Goal: Task Accomplishment & Management: Complete application form

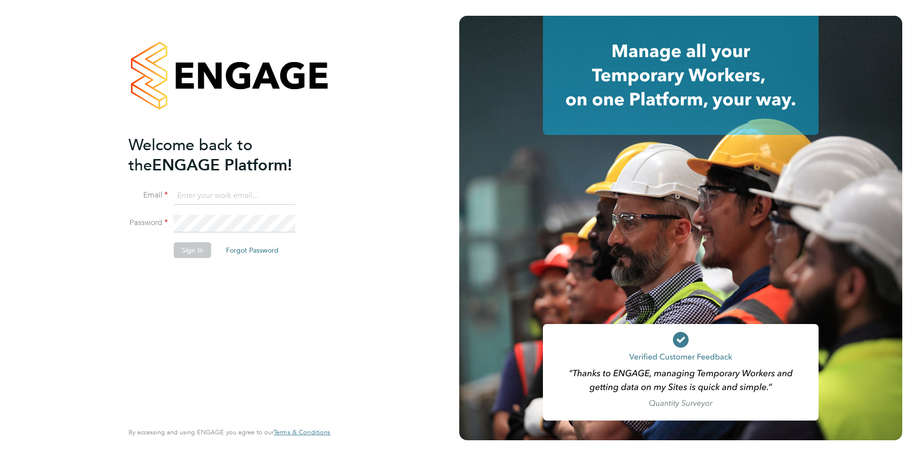
type input "georgina.godo@vistry.co.uk"
click at [187, 248] on button "Sign In" at bounding box center [192, 250] width 37 height 16
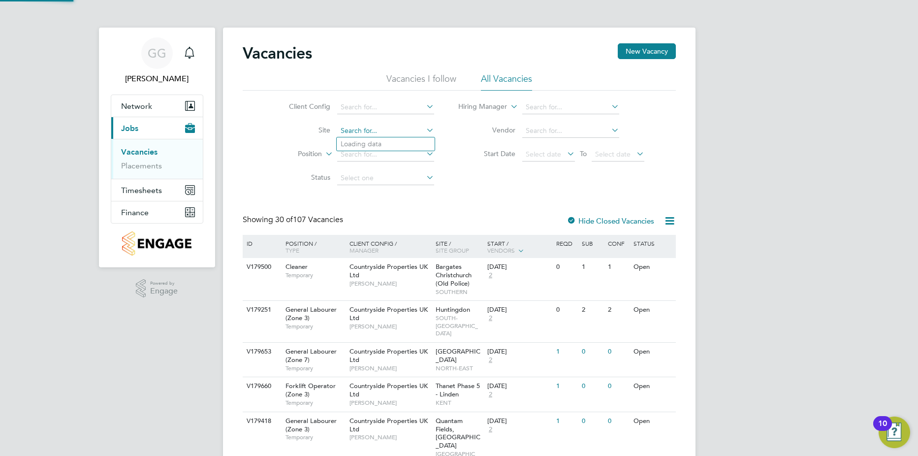
click at [362, 131] on input at bounding box center [385, 131] width 97 height 14
click at [372, 142] on li "[GEOGRAPHIC_DATA] - Woking" at bounding box center [386, 143] width 98 height 13
type input "[GEOGRAPHIC_DATA] - Woking"
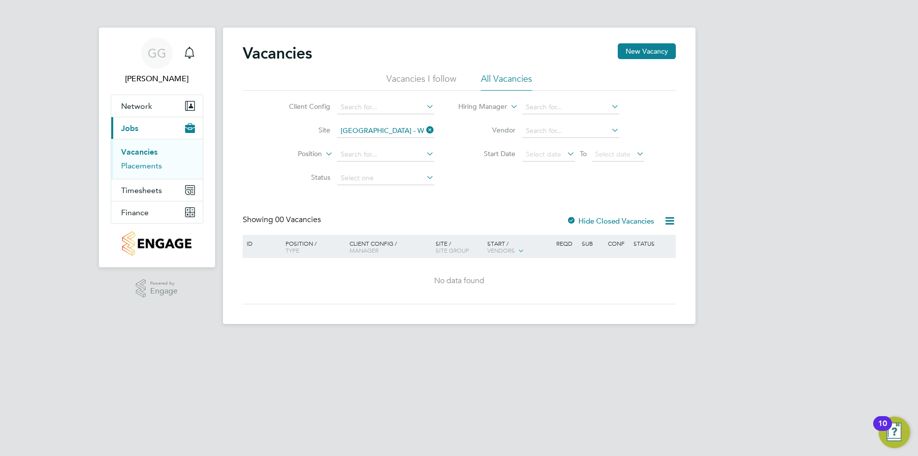
click at [137, 164] on link "Placements" at bounding box center [141, 165] width 41 height 9
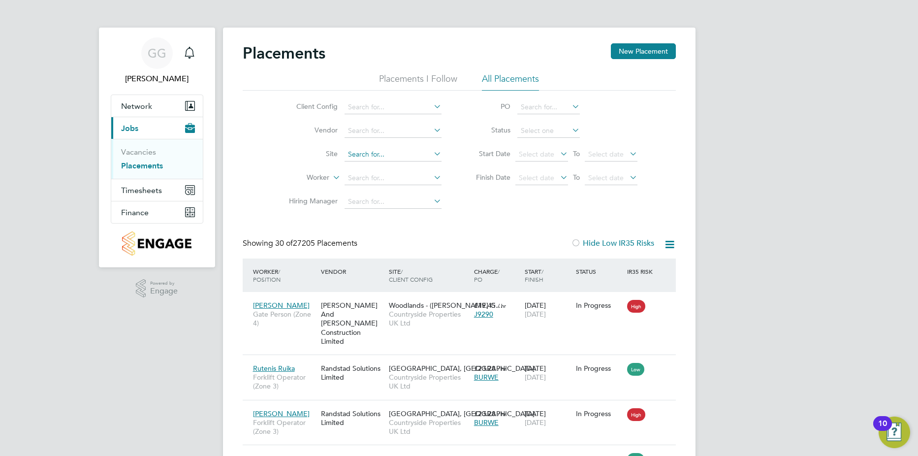
click at [372, 159] on input at bounding box center [393, 155] width 97 height 14
click at [422, 166] on b "Roa" at bounding box center [428, 168] width 13 height 8
type input "Portugal Road - Woking"
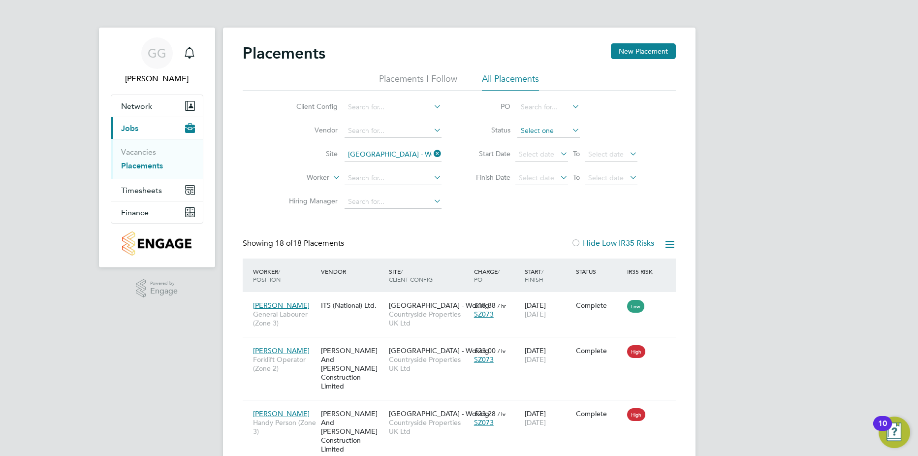
click at [551, 126] on input at bounding box center [549, 131] width 63 height 14
click at [551, 146] on li "Active" at bounding box center [549, 143] width 64 height 13
type input "Active"
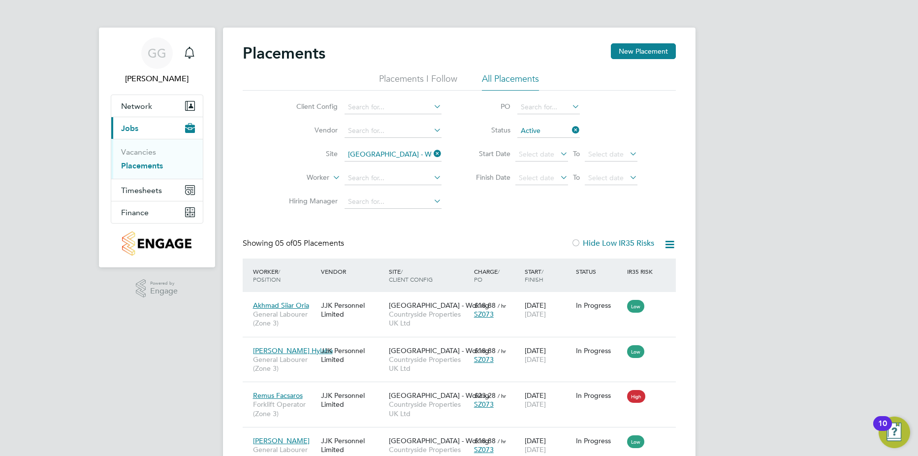
click at [137, 157] on li "Vacancies" at bounding box center [158, 154] width 74 height 14
click at [124, 145] on ul "Vacancies Placements" at bounding box center [157, 159] width 92 height 40
click at [132, 149] on link "Vacancies" at bounding box center [138, 151] width 35 height 9
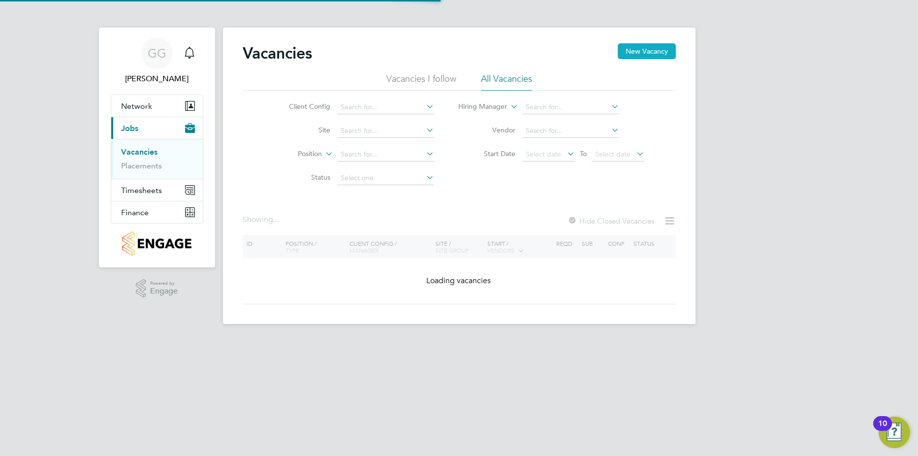
click at [662, 57] on button "New Vacancy" at bounding box center [647, 51] width 58 height 16
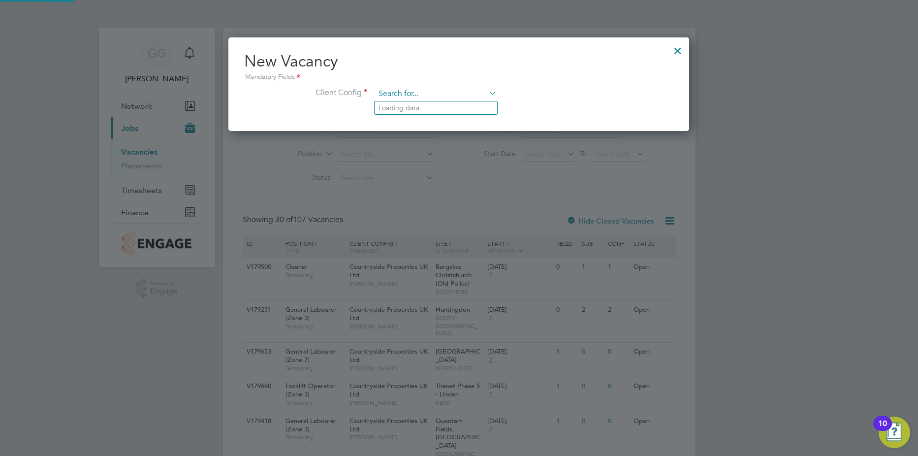
click at [402, 92] on input at bounding box center [436, 94] width 122 height 15
type input "portugal"
drag, startPoint x: 372, startPoint y: 90, endPoint x: 360, endPoint y: 90, distance: 11.3
click at [360, 90] on li "Client Config portugal" at bounding box center [458, 99] width 429 height 25
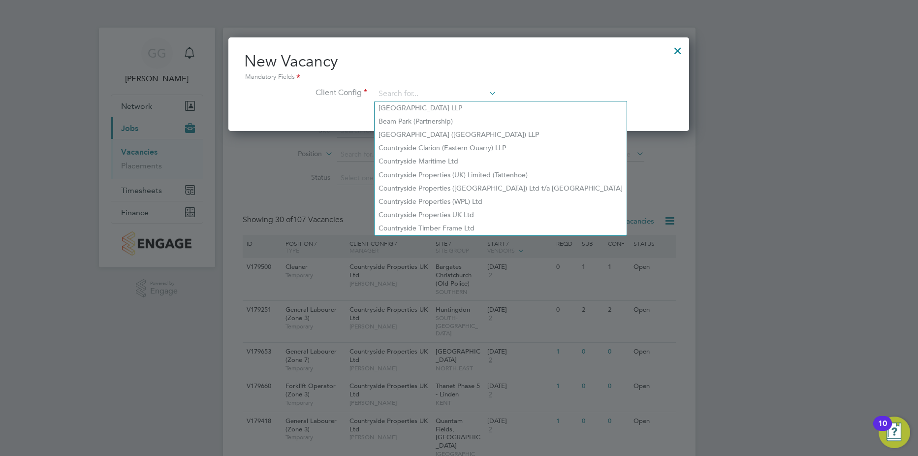
click at [684, 55] on div at bounding box center [678, 48] width 18 height 18
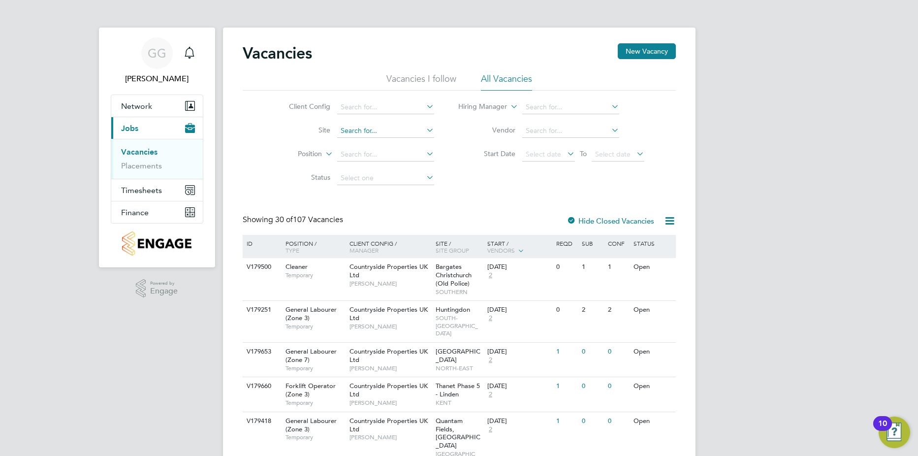
click at [350, 128] on input at bounding box center [385, 131] width 97 height 14
click at [343, 143] on b "Portuga" at bounding box center [354, 144] width 26 height 8
type input "Portugal Road - Woking"
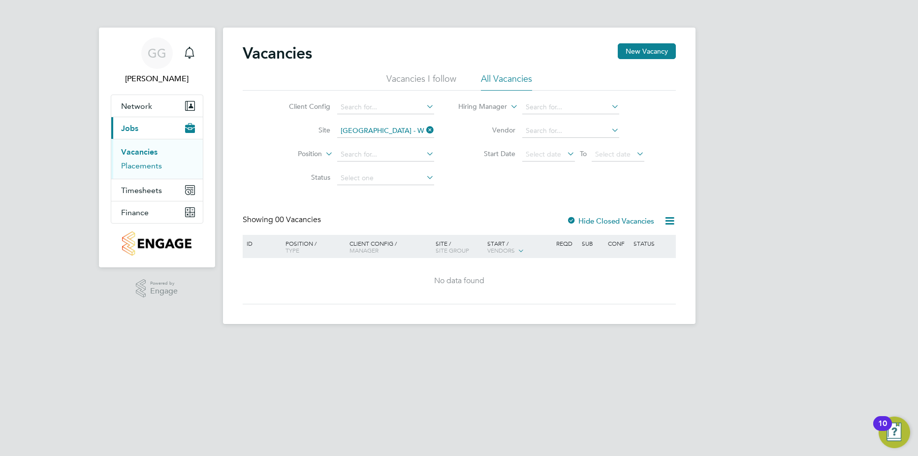
click at [149, 168] on link "Placements" at bounding box center [141, 165] width 41 height 9
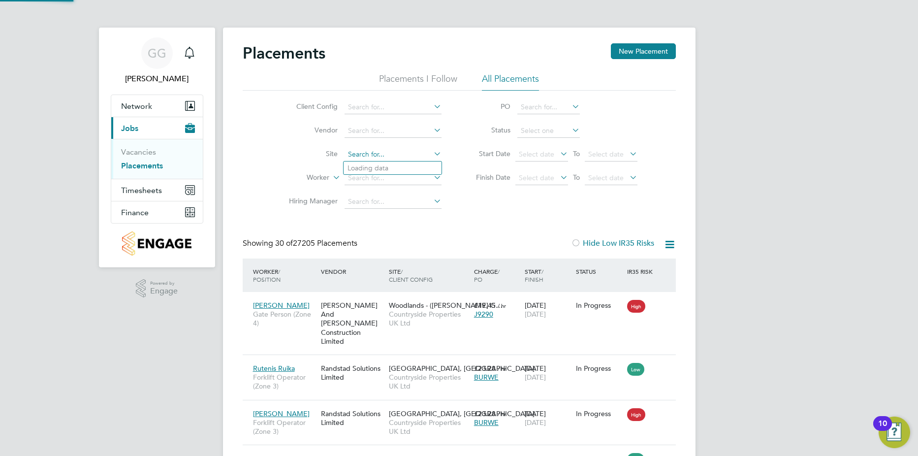
click at [364, 156] on input at bounding box center [393, 155] width 97 height 14
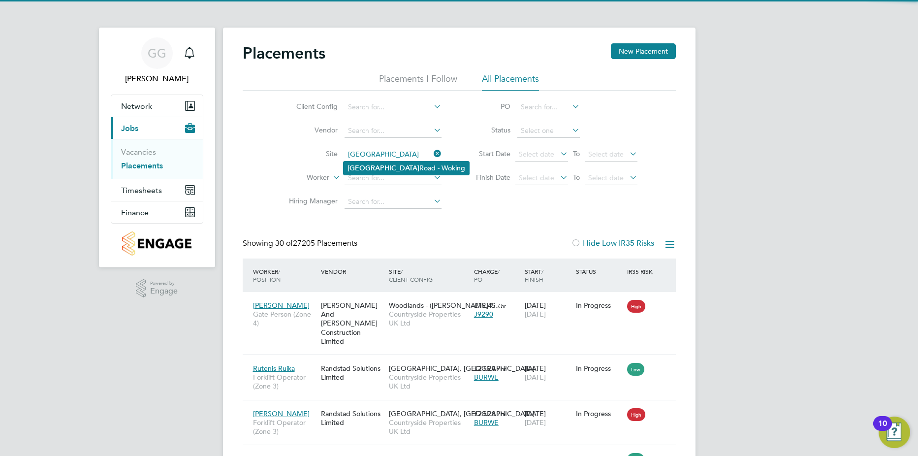
click at [372, 162] on li "Portugal Road - Woking" at bounding box center [407, 168] width 126 height 13
type input "Portugal Road - Woking"
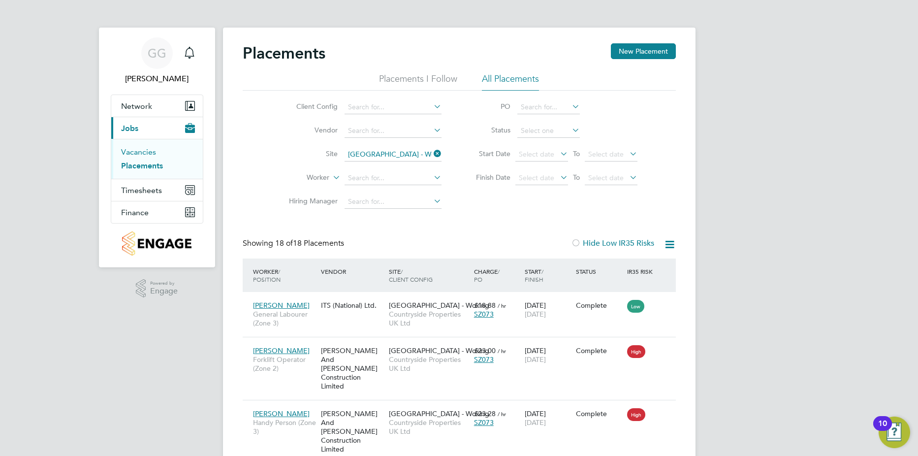
click at [142, 152] on link "Vacancies" at bounding box center [138, 151] width 35 height 9
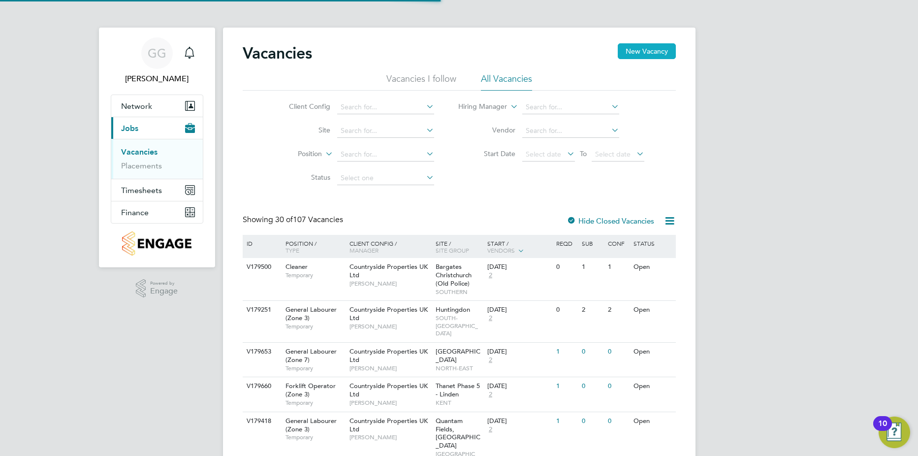
click at [642, 45] on button "New Vacancy" at bounding box center [647, 51] width 58 height 16
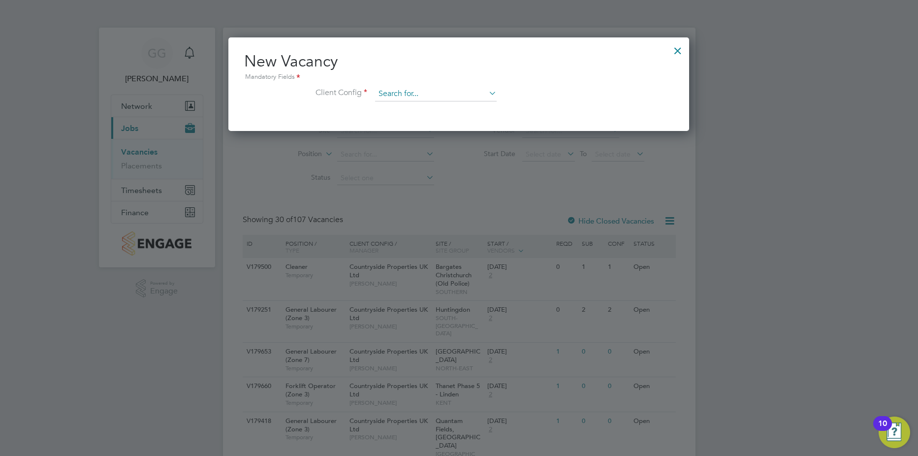
click at [399, 87] on input at bounding box center [436, 94] width 122 height 15
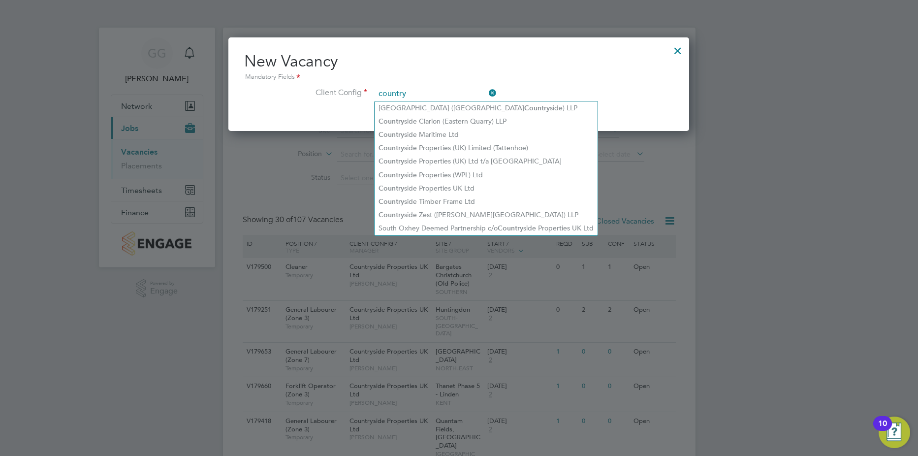
type input "country"
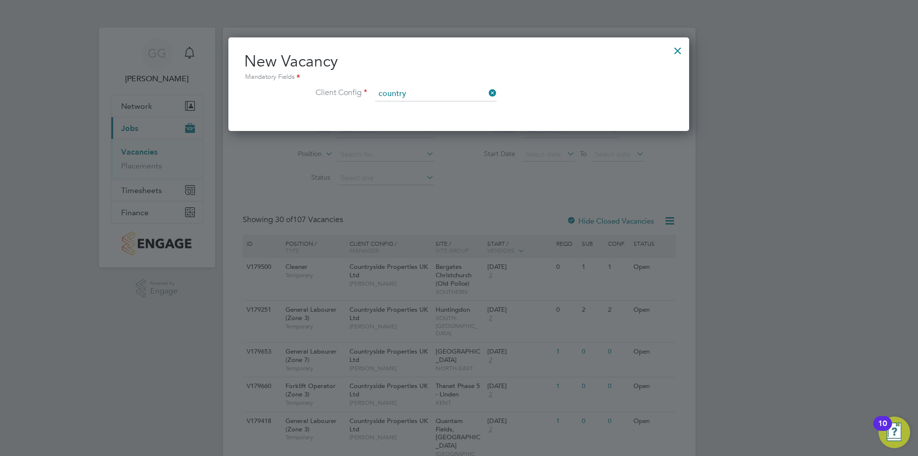
click at [684, 54] on div at bounding box center [678, 48] width 18 height 18
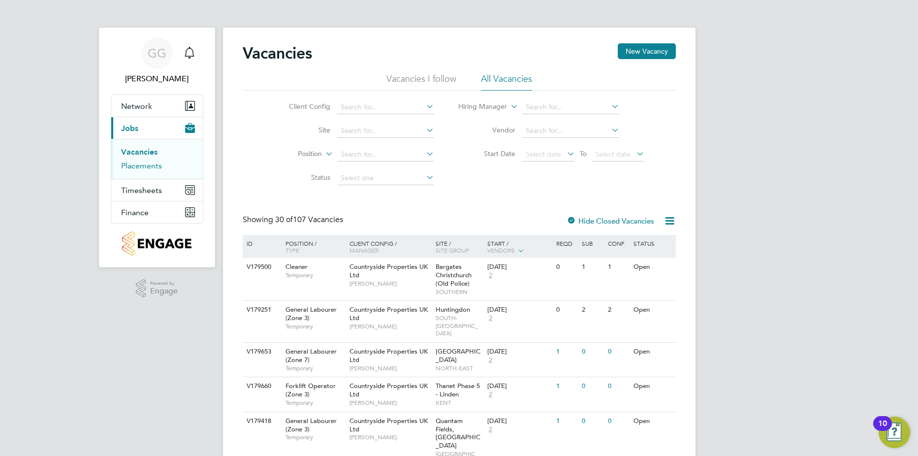
click at [145, 167] on link "Placements" at bounding box center [141, 165] width 41 height 9
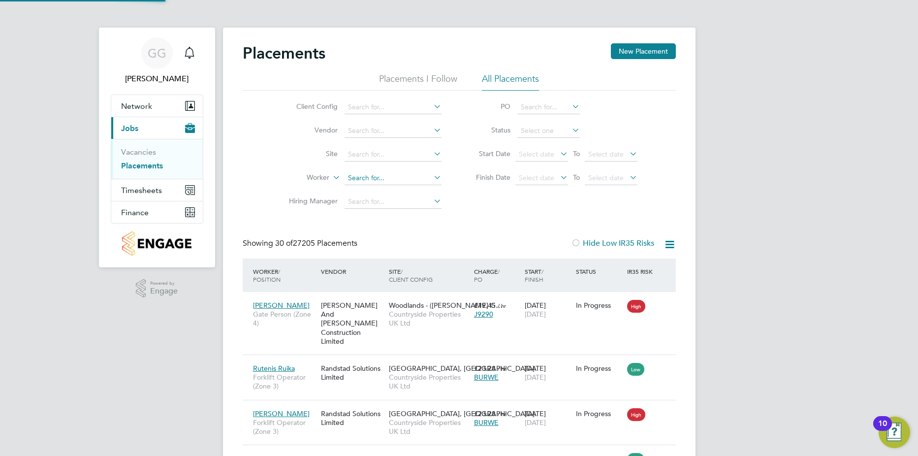
scroll to position [37, 86]
click at [374, 135] on input at bounding box center [393, 131] width 97 height 14
click at [373, 151] on input at bounding box center [393, 155] width 97 height 14
click at [377, 172] on li "Portugal Roa d - Woking" at bounding box center [408, 168] width 129 height 13
type input "Portugal Road - Woking"
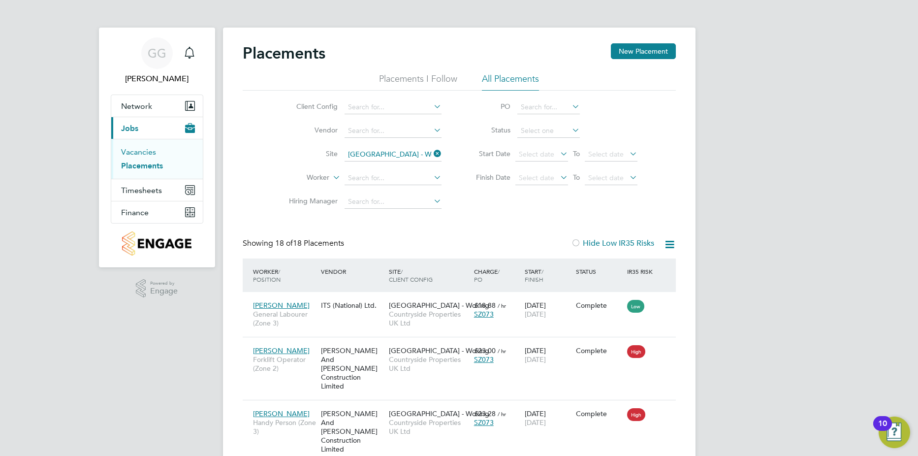
click at [148, 154] on link "Vacancies" at bounding box center [138, 151] width 35 height 9
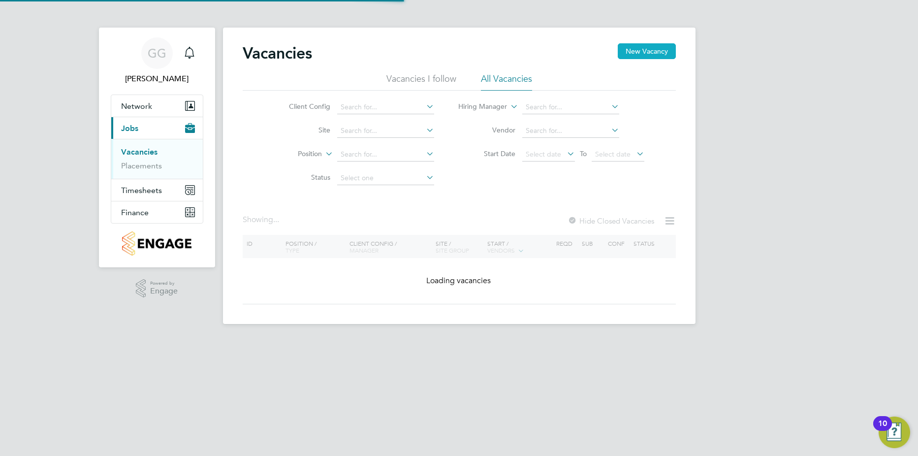
click at [648, 57] on button "New Vacancy" at bounding box center [647, 51] width 58 height 16
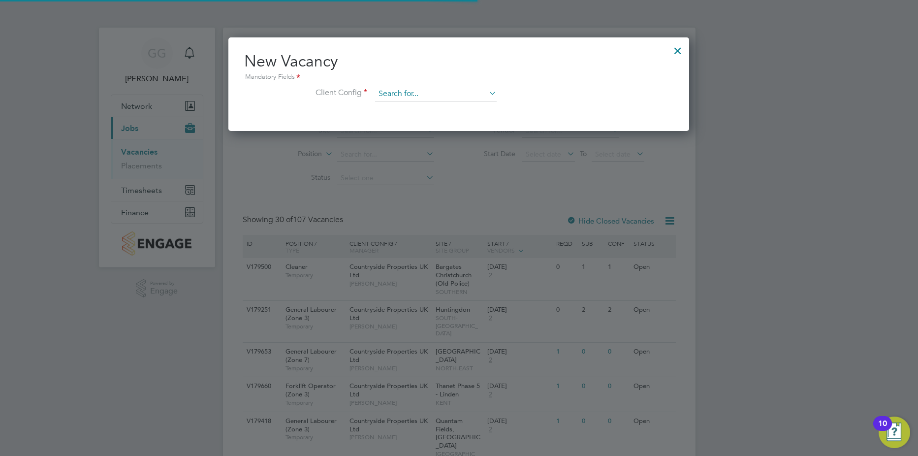
click at [442, 92] on input at bounding box center [436, 94] width 122 height 15
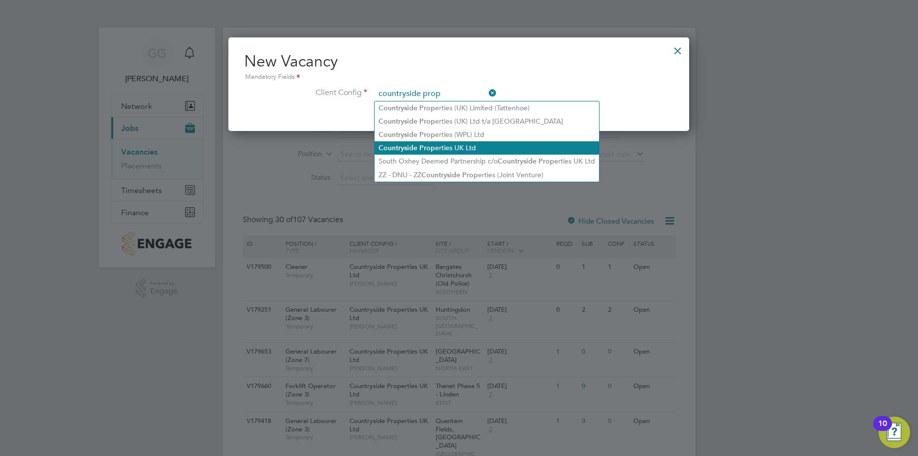
click at [463, 143] on li "Countryside Prop erties UK Ltd" at bounding box center [487, 147] width 225 height 13
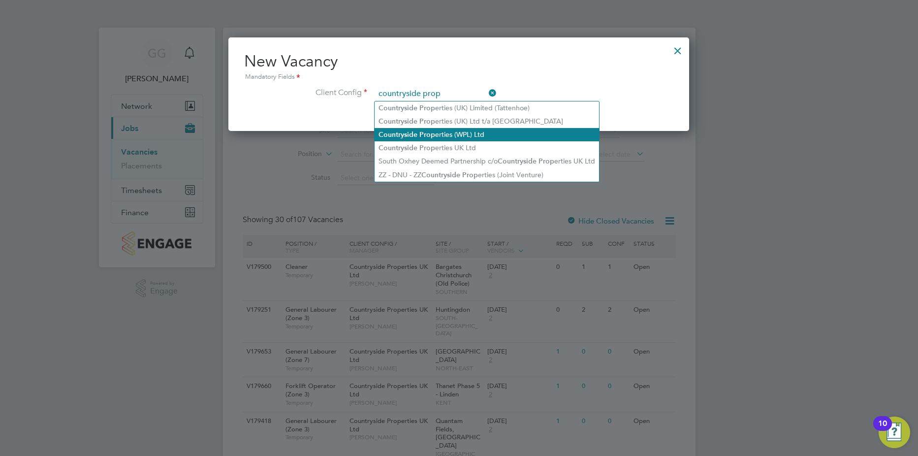
type input "Countryside Properties UK Ltd"
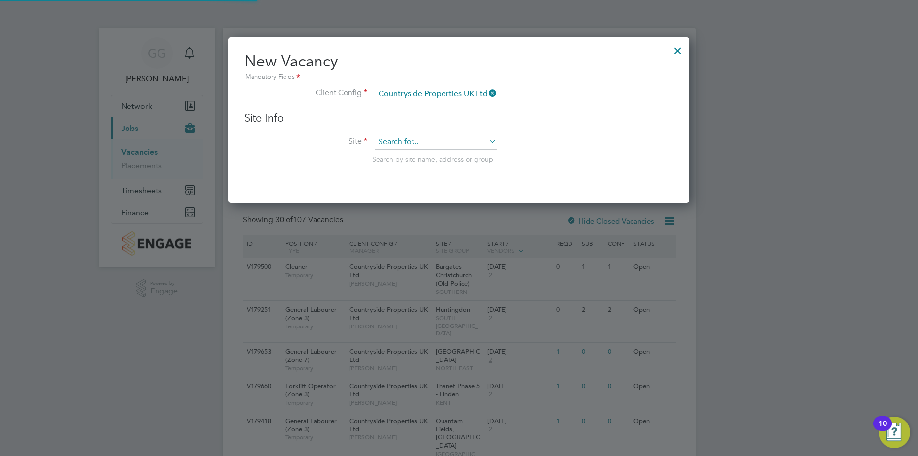
click at [445, 160] on li "Portug al Road - Woking" at bounding box center [436, 156] width 123 height 13
type input "Portugal Road - Woking"
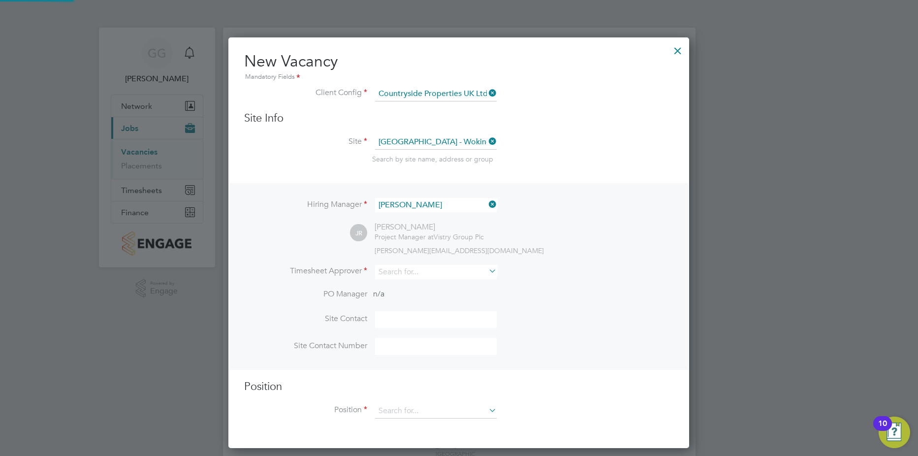
scroll to position [412, 461]
click at [485, 238] on div "JR Jay Rowles-Wise Project Manager at Vistry Group Plc jay.rowleswise@vistry.co…" at bounding box center [512, 238] width 324 height 33
click at [429, 274] on input at bounding box center [436, 272] width 122 height 14
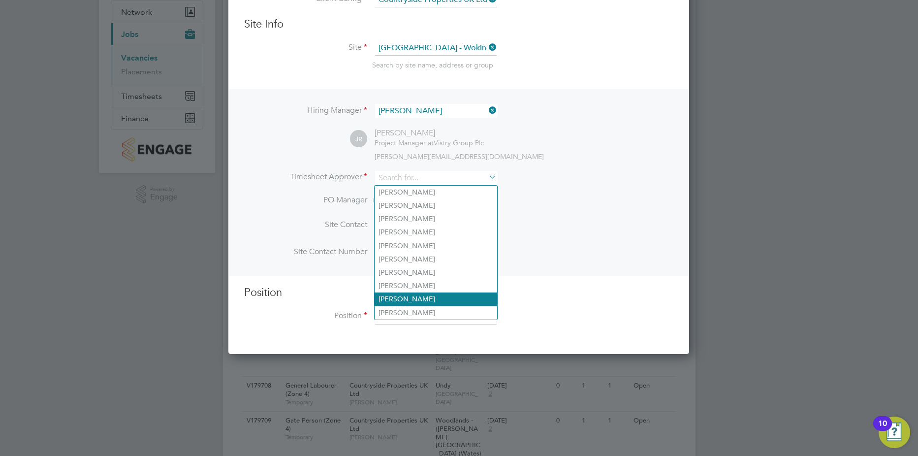
scroll to position [49, 0]
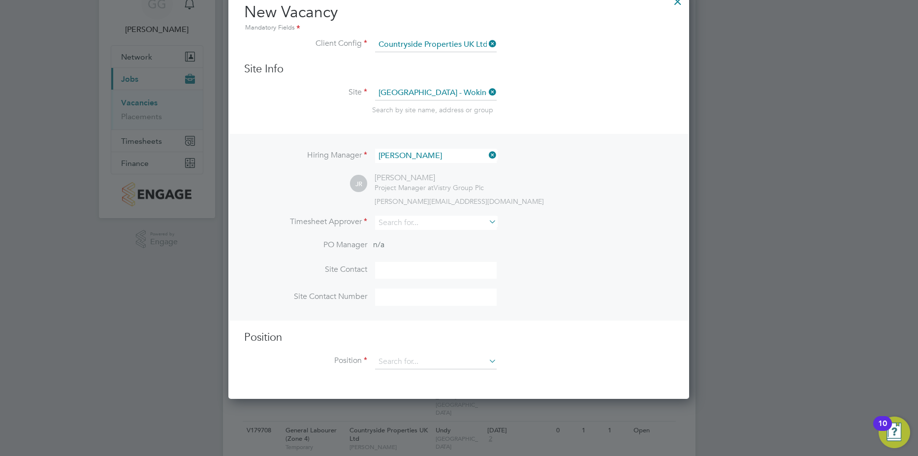
click at [549, 252] on li "PO Manager n/a" at bounding box center [458, 251] width 429 height 22
click at [373, 245] on li "PO Manager n/a" at bounding box center [458, 251] width 429 height 22
click at [398, 225] on input at bounding box center [436, 223] width 122 height 14
click at [424, 236] on li "Zs olt Radak" at bounding box center [436, 236] width 123 height 13
type input "Zsolt Radak"
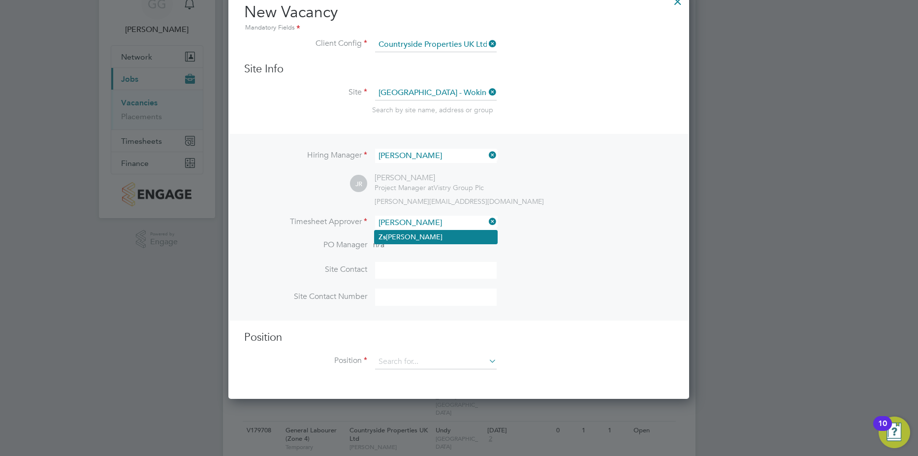
scroll to position [455, 461]
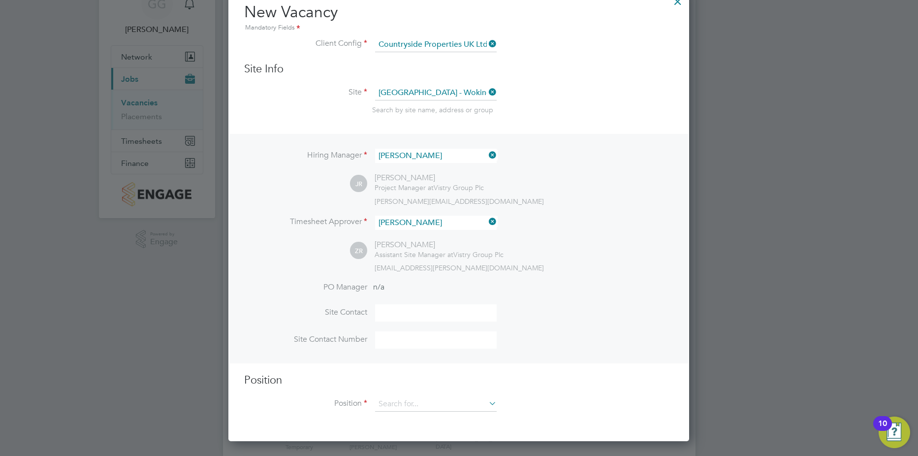
click at [483, 277] on div "Hiring Manager Jay Rowles-Wise JR Jay Rowles-Wise Project Manager at Vistry Gro…" at bounding box center [458, 248] width 459 height 229
click at [408, 309] on input at bounding box center [436, 312] width 122 height 17
type input "z"
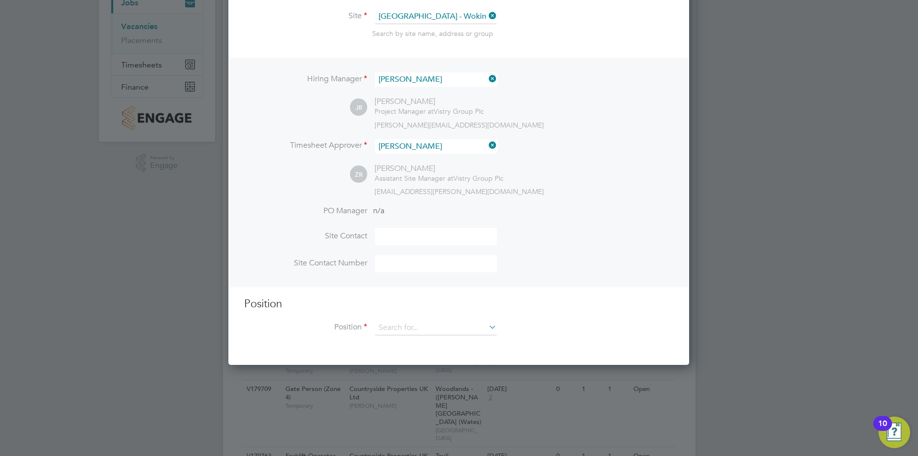
scroll to position [197, 0]
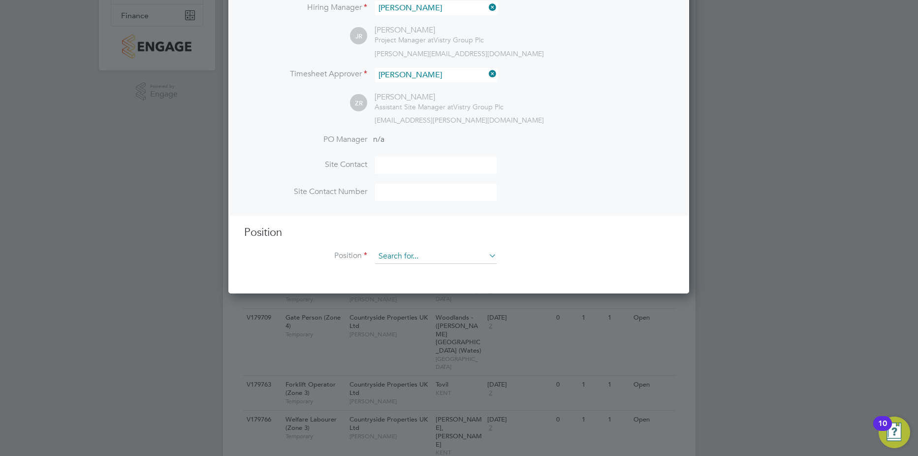
click at [428, 258] on input at bounding box center [436, 256] width 122 height 15
click at [435, 260] on input at bounding box center [436, 256] width 122 height 15
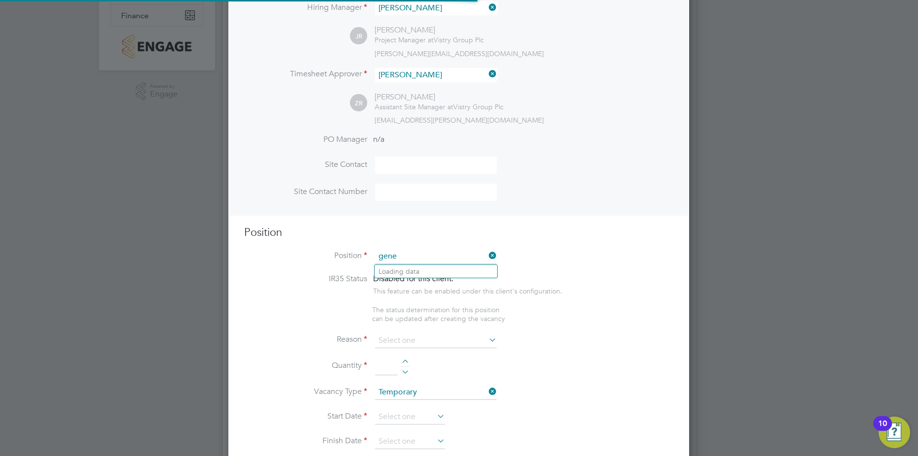
scroll to position [1420, 461]
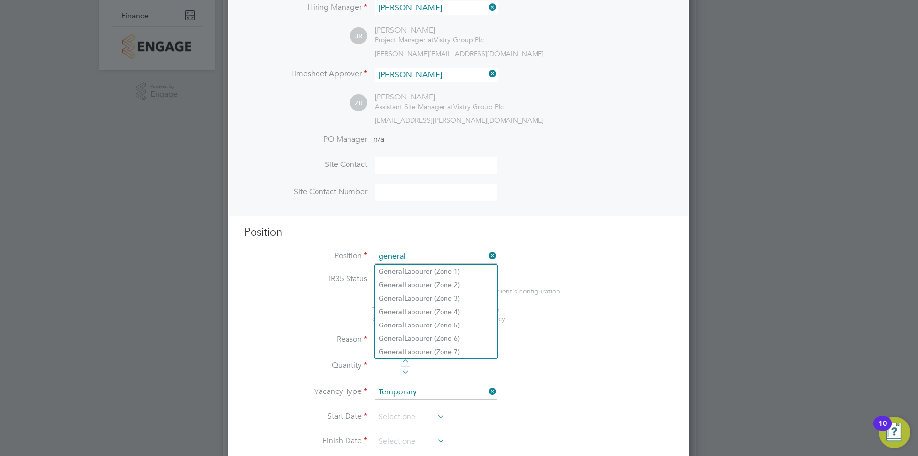
type input "general"
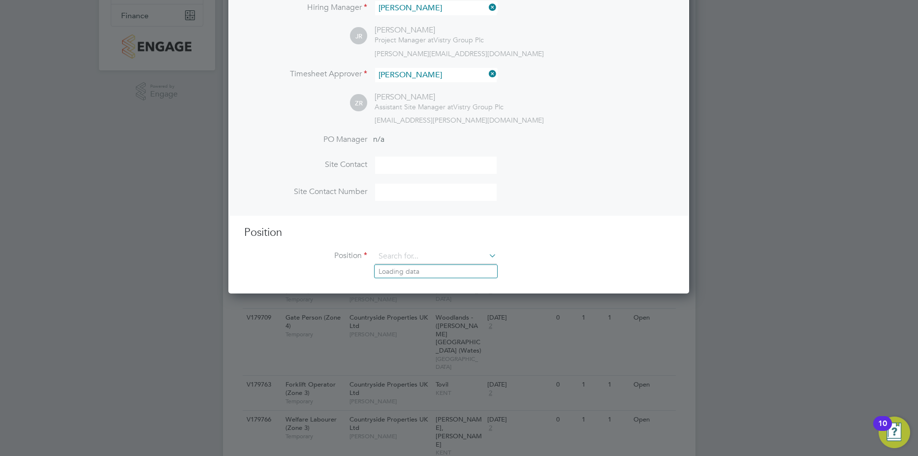
scroll to position [455, 461]
click at [421, 262] on input at bounding box center [436, 256] width 122 height 15
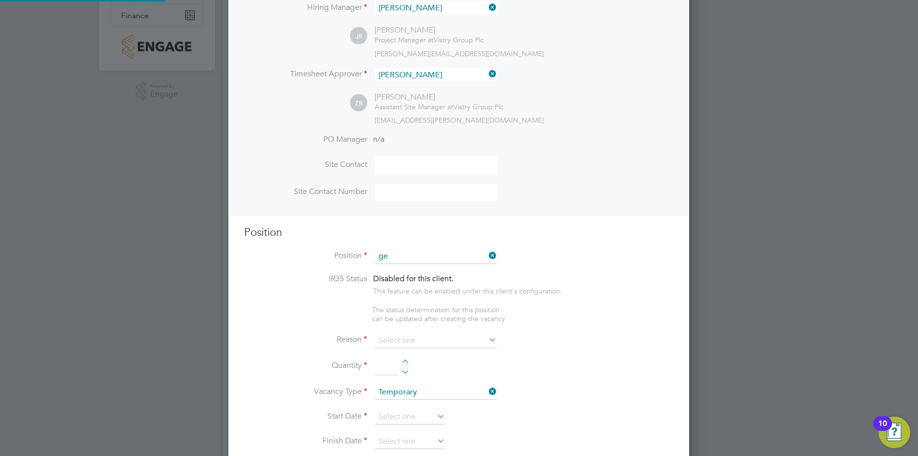
scroll to position [1420, 461]
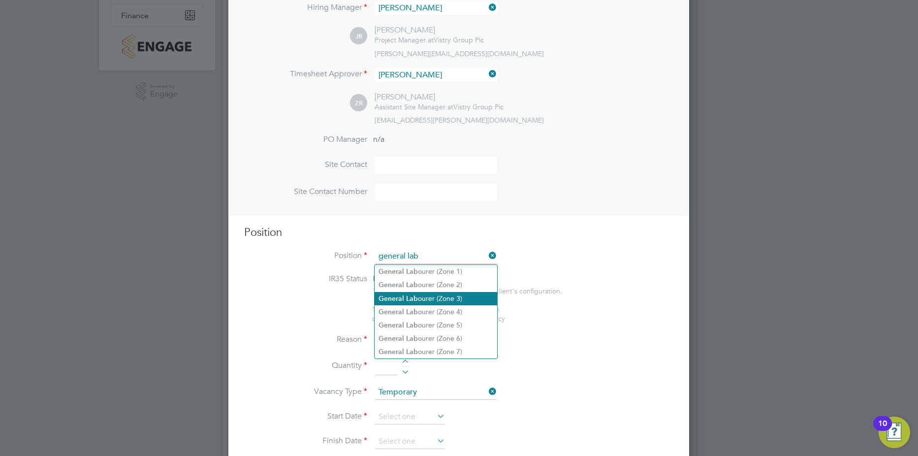
click at [435, 293] on li "General Lab ourer (Zone 3)" at bounding box center [436, 298] width 123 height 13
type input "General Labourer (Zone 3)"
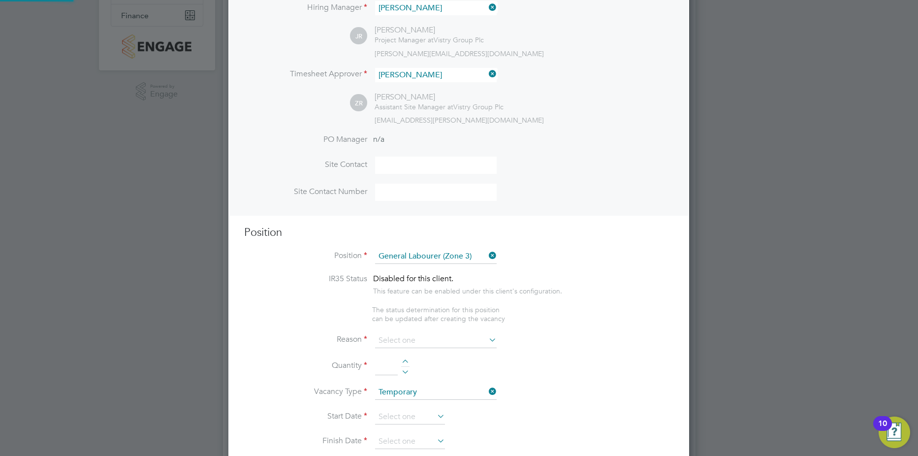
type textarea "- General labouring duties - Supporting the trades on site - Moving materials a…"
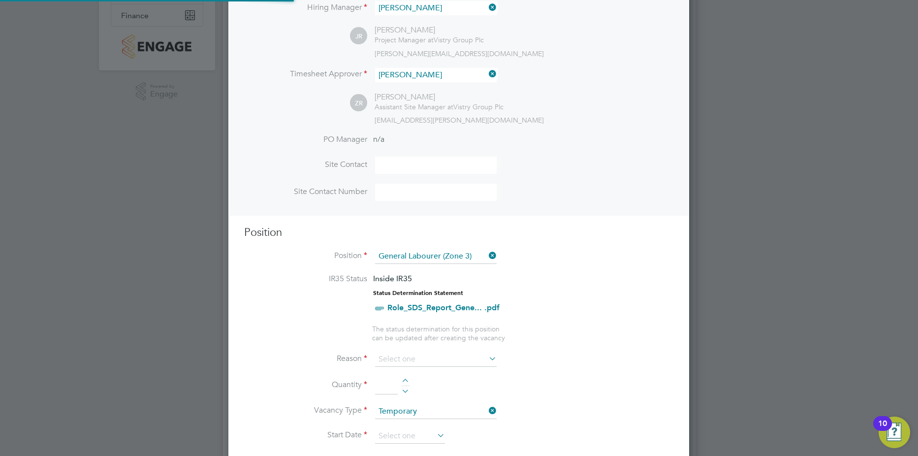
scroll to position [29, 52]
click at [555, 327] on ul "IR35 Status Inside IR35 Status Determination Statement Role_SDS_Report_Gene... …" at bounding box center [458, 308] width 429 height 68
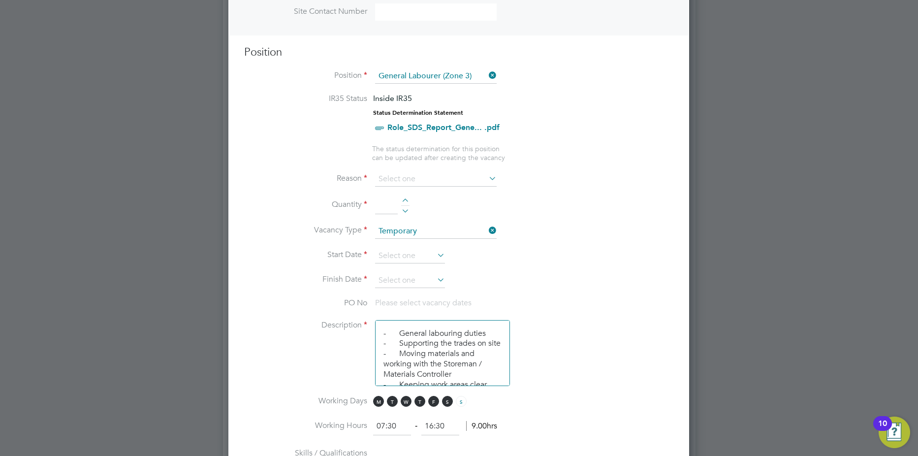
scroll to position [394, 0]
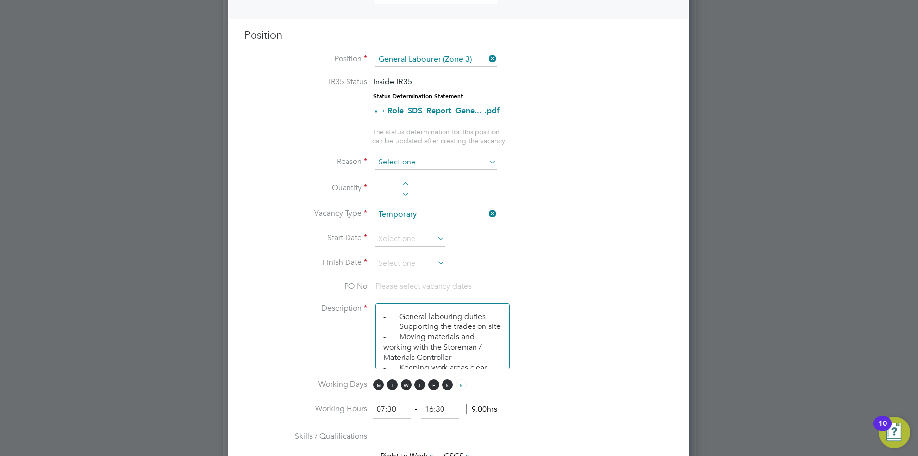
click at [395, 163] on input at bounding box center [436, 162] width 122 height 15
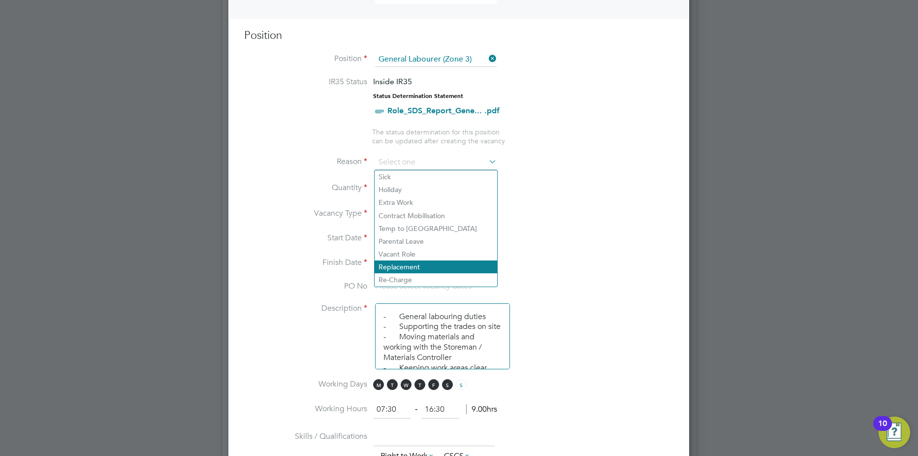
click at [404, 268] on li "Replacement" at bounding box center [436, 267] width 123 height 13
type input "Replacement"
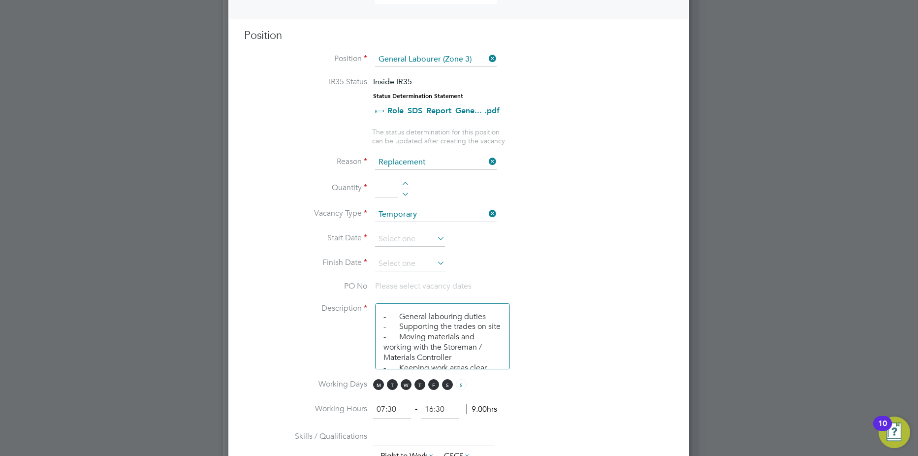
click at [384, 192] on input at bounding box center [386, 189] width 23 height 18
click at [404, 184] on div at bounding box center [405, 185] width 8 height 7
click at [405, 193] on div at bounding box center [405, 192] width 8 height 7
type input "1"
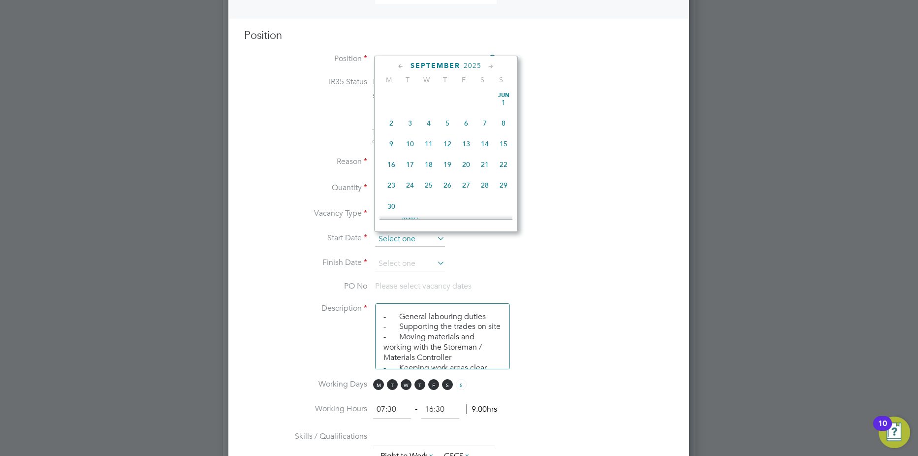
click at [415, 244] on input at bounding box center [410, 239] width 70 height 15
click at [392, 143] on span "Sep 1" at bounding box center [391, 136] width 19 height 19
type input "01 Sep 2025"
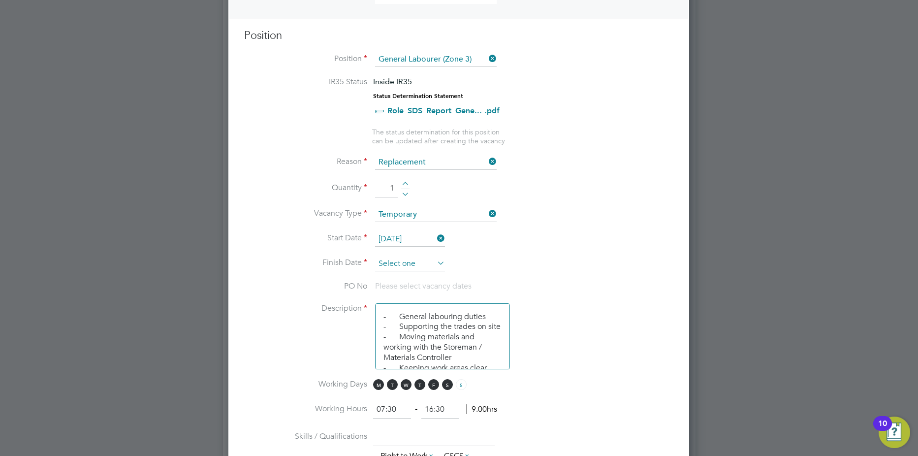
click at [420, 259] on input at bounding box center [410, 264] width 70 height 15
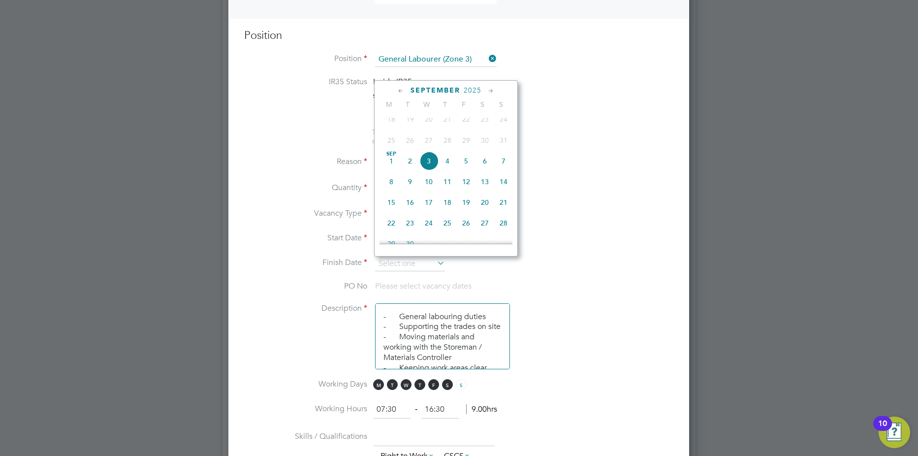
click at [491, 90] on icon at bounding box center [491, 91] width 9 height 11
click at [467, 163] on span "19" at bounding box center [466, 153] width 19 height 19
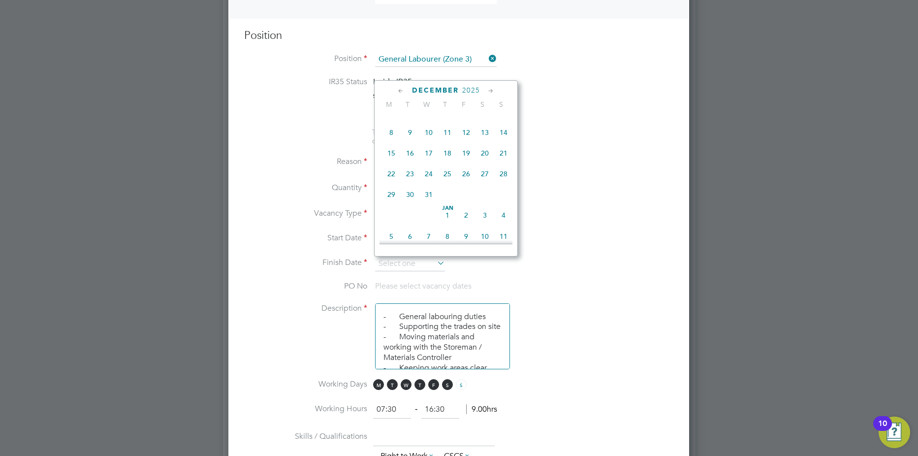
type input "19 Dec 2025"
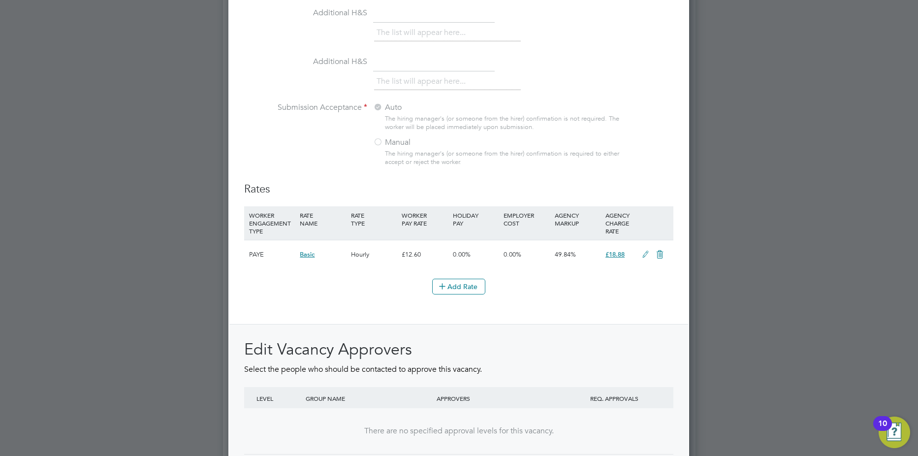
scroll to position [1072, 0]
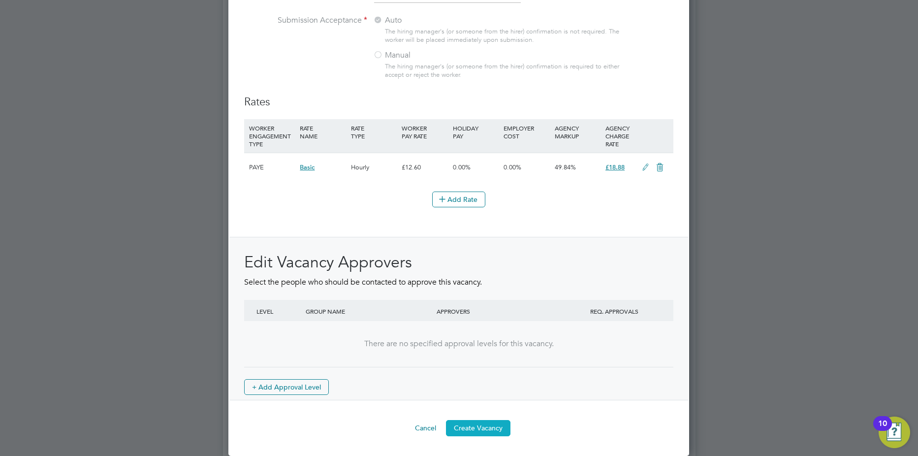
click at [488, 430] on button "Create Vacancy" at bounding box center [478, 428] width 65 height 16
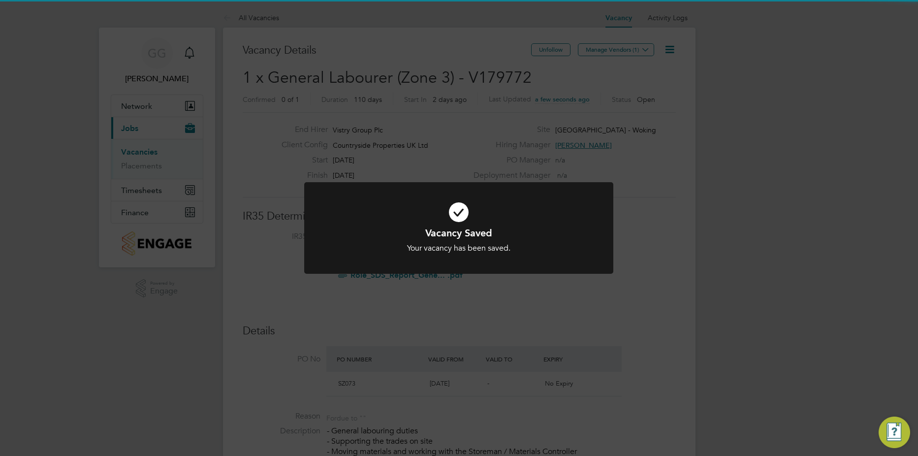
scroll to position [5, 5]
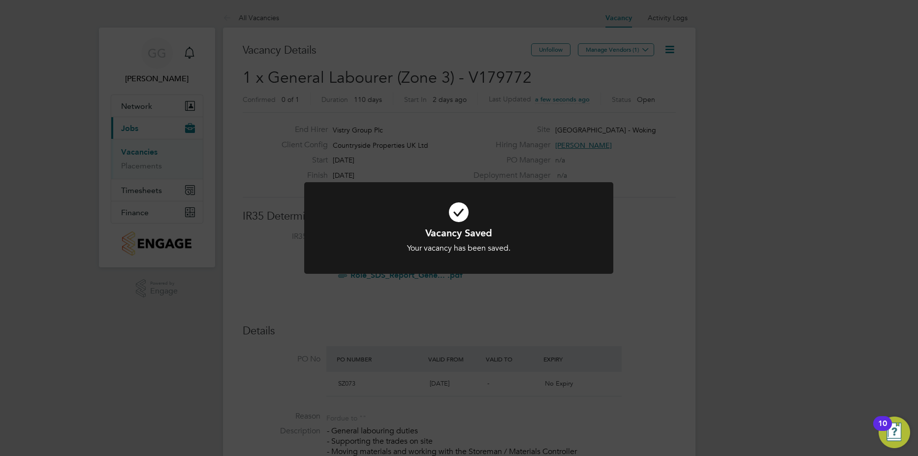
click at [668, 304] on div "Vacancy Saved Your vacancy has been saved. Cancel Okay" at bounding box center [459, 228] width 918 height 456
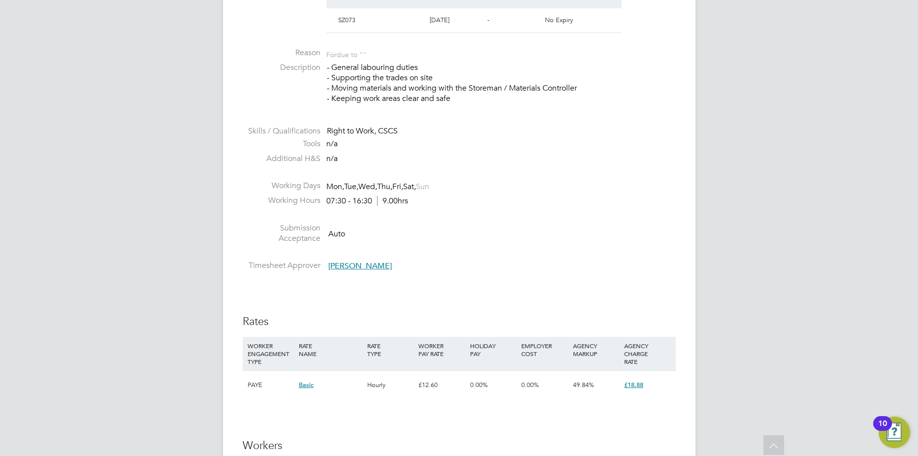
scroll to position [0, 0]
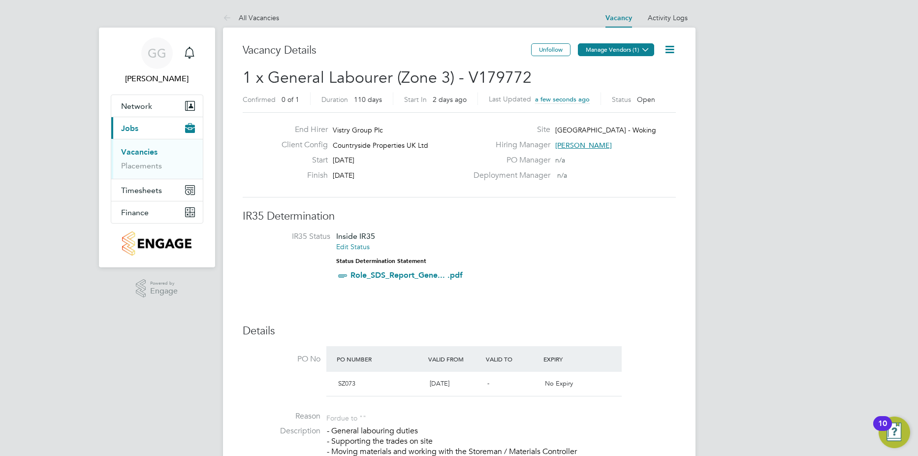
click at [644, 49] on icon at bounding box center [645, 49] width 7 height 7
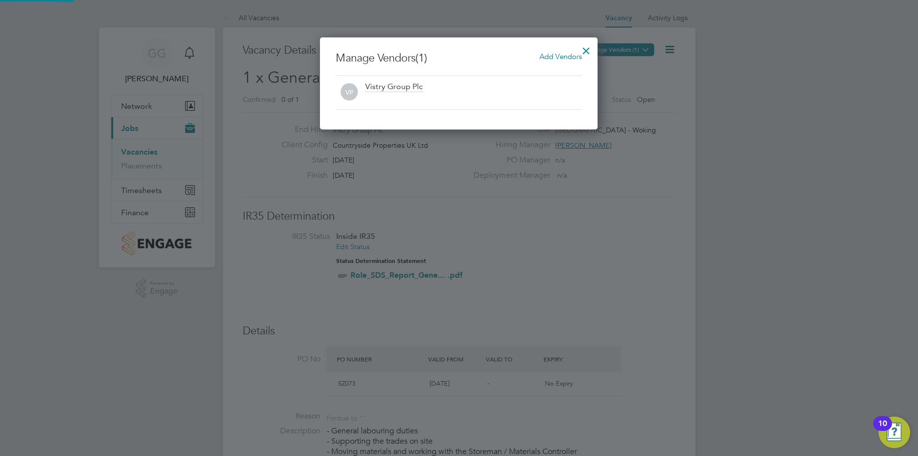
scroll to position [92, 278]
click at [562, 57] on span "Add Vendors" at bounding box center [561, 56] width 42 height 9
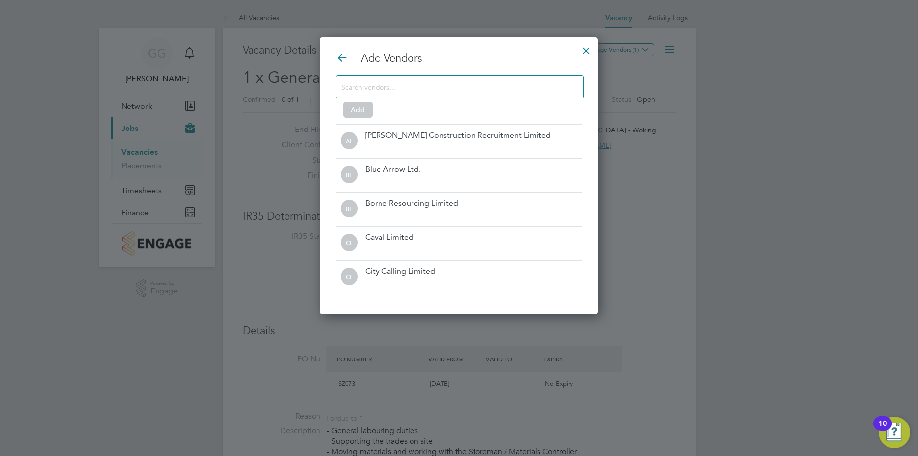
scroll to position [277, 278]
click at [468, 88] on input at bounding box center [452, 86] width 222 height 13
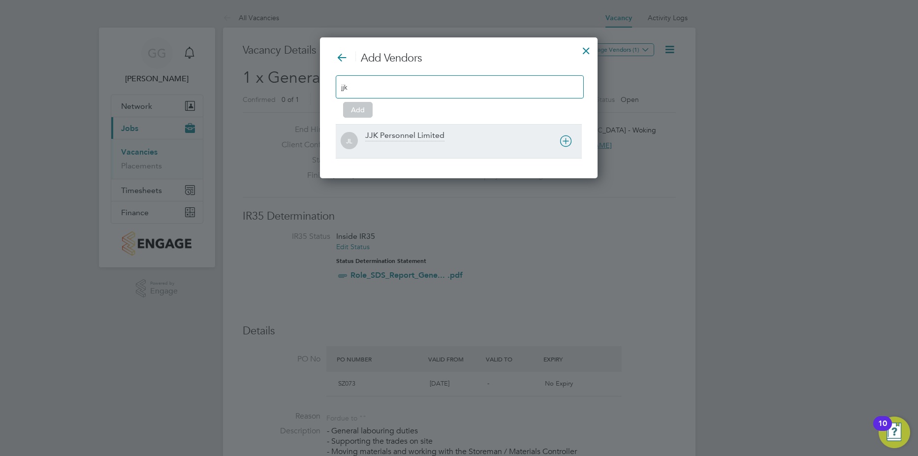
type input "jjk"
click at [413, 134] on div "JJK Personnel Limited" at bounding box center [404, 135] width 79 height 11
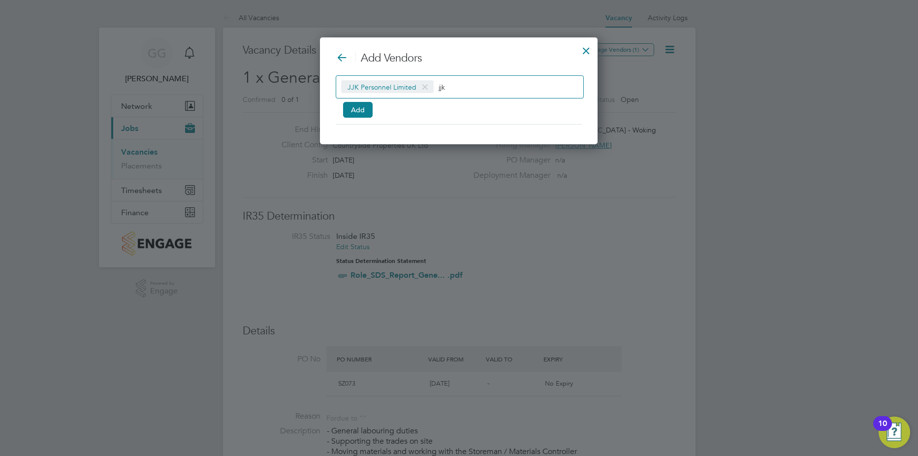
scroll to position [107, 278]
click at [454, 88] on input "jjk" at bounding box center [470, 86] width 62 height 13
type input "j"
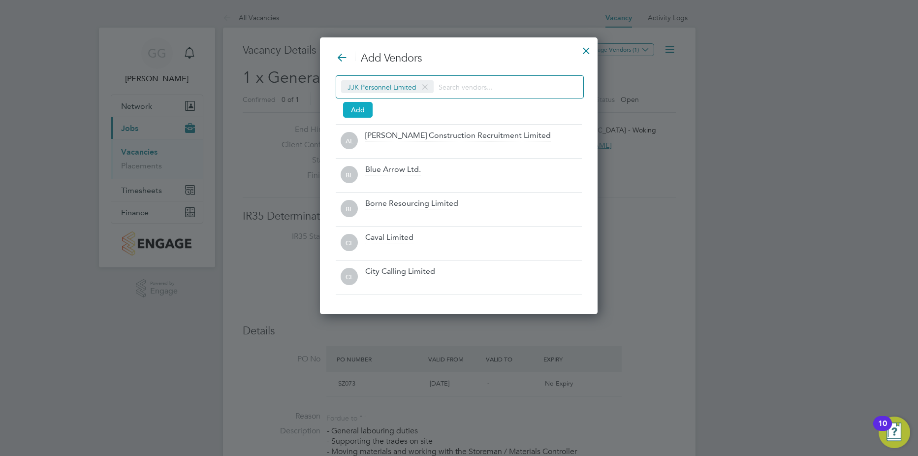
click at [350, 114] on button "Add" at bounding box center [358, 110] width 30 height 16
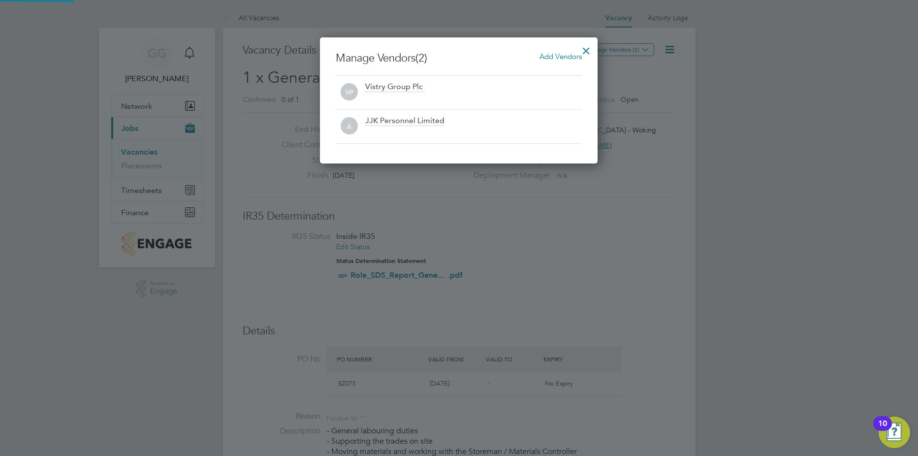
scroll to position [126, 278]
drag, startPoint x: 434, startPoint y: 80, endPoint x: 425, endPoint y: 86, distance: 11.3
click at [431, 83] on div "VP Vistry Group Plc" at bounding box center [459, 92] width 246 height 34
drag, startPoint x: 425, startPoint y: 86, endPoint x: 400, endPoint y: 88, distance: 24.7
click at [401, 88] on div "Vistry Group Plc" at bounding box center [394, 87] width 58 height 11
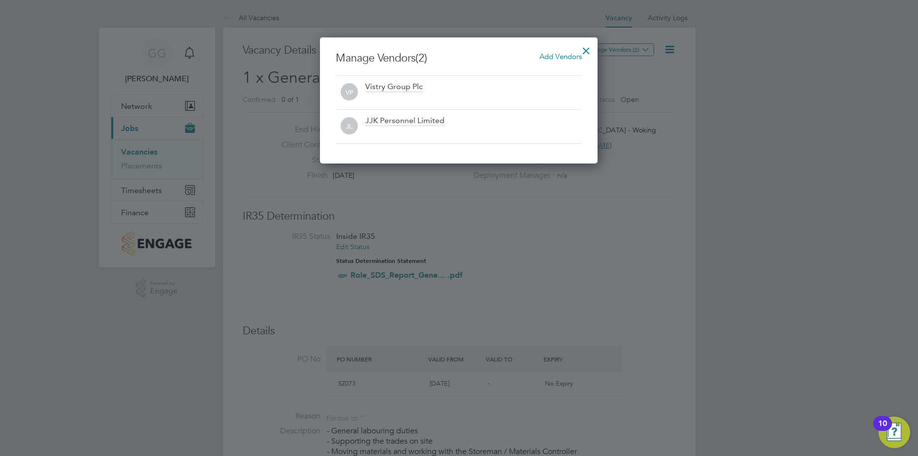
click at [362, 88] on div "VP Vistry Group Plc" at bounding box center [459, 93] width 246 height 22
drag, startPoint x: 384, startPoint y: 87, endPoint x: 459, endPoint y: 87, distance: 74.9
click at [385, 87] on div "Vistry Group Plc" at bounding box center [394, 87] width 58 height 11
drag, startPoint x: 459, startPoint y: 87, endPoint x: 569, endPoint y: 54, distance: 114.7
click at [464, 87] on div "Vistry Group Plc" at bounding box center [473, 93] width 217 height 22
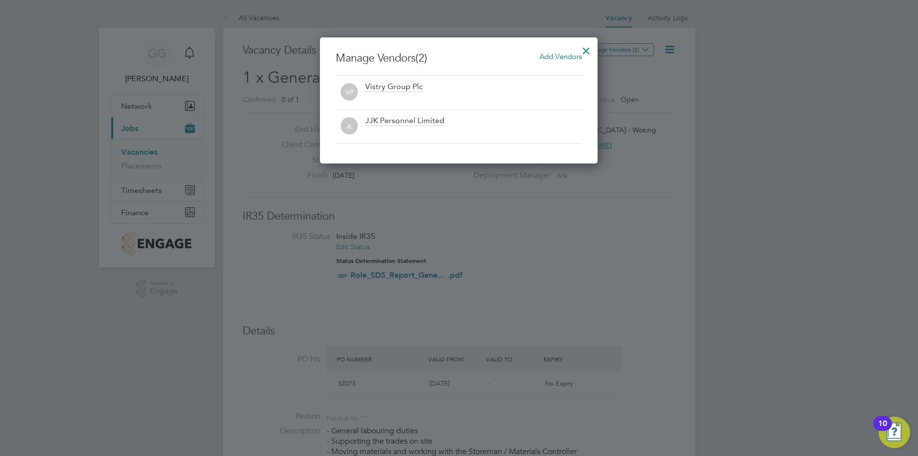
click at [587, 51] on div at bounding box center [587, 48] width 18 height 18
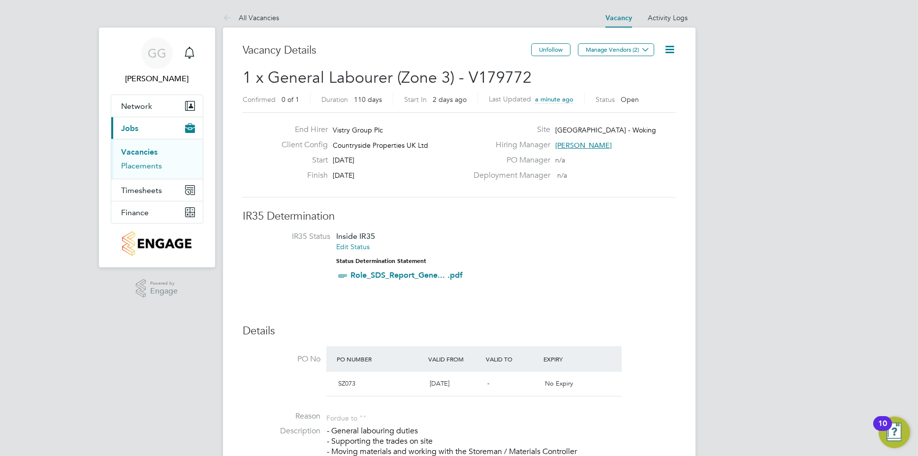
click at [145, 170] on link "Placements" at bounding box center [141, 165] width 41 height 9
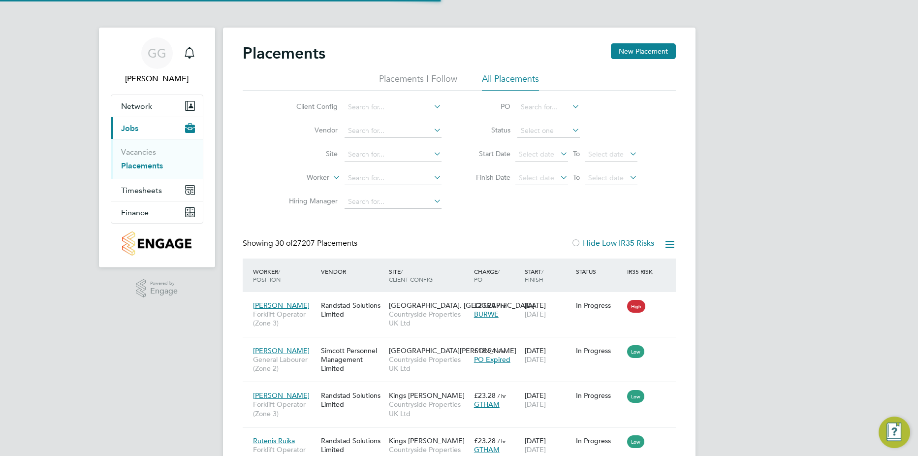
scroll to position [5, 5]
click at [140, 148] on link "Vacancies" at bounding box center [138, 151] width 35 height 9
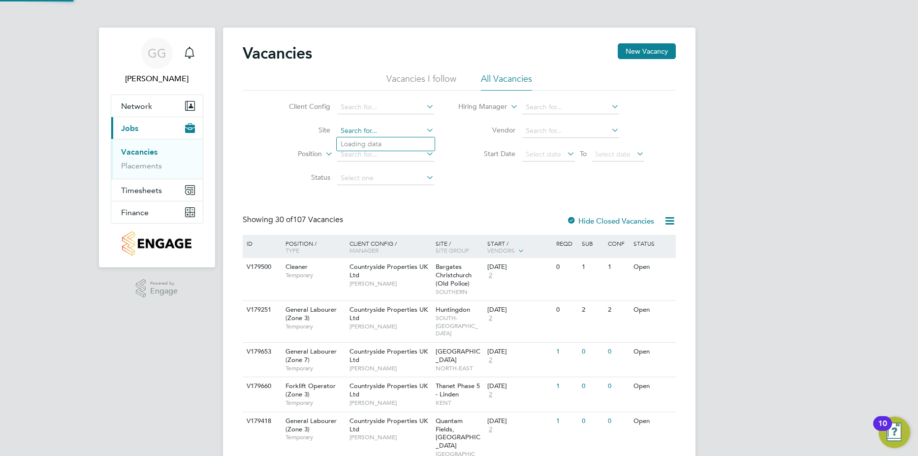
click at [351, 132] on input at bounding box center [385, 131] width 97 height 14
click at [354, 138] on li "Portugal Road - Woking" at bounding box center [400, 143] width 126 height 13
type input "Portugal Road - Woking"
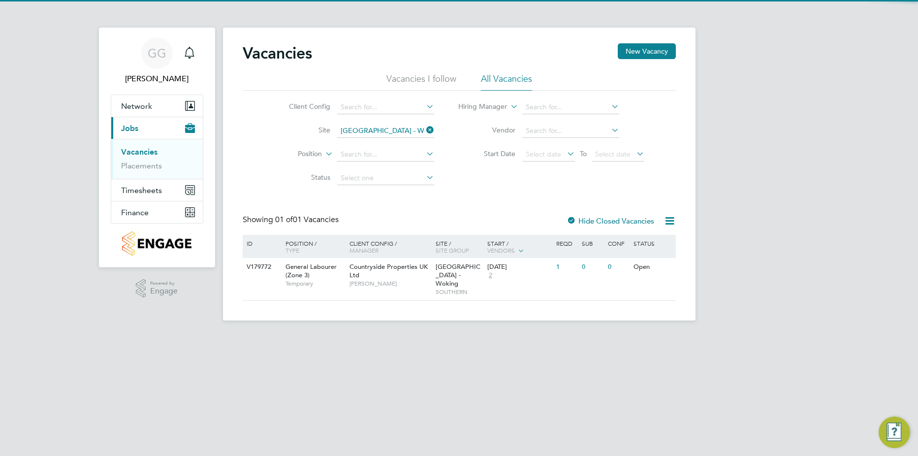
click at [726, 190] on div "GG Georgina Godo Notifications Applications: Network Team Members Sites Workers…" at bounding box center [459, 168] width 918 height 336
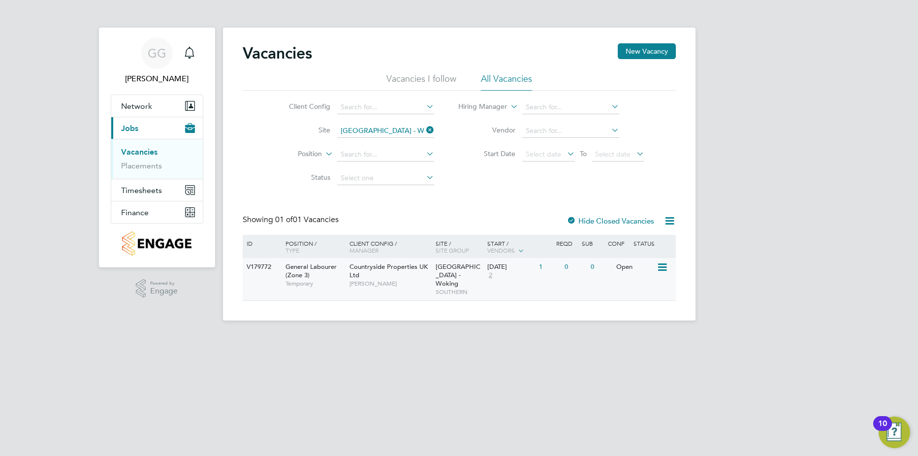
click at [663, 267] on icon at bounding box center [662, 267] width 10 height 12
click at [635, 289] on li "View Details" at bounding box center [638, 290] width 57 height 14
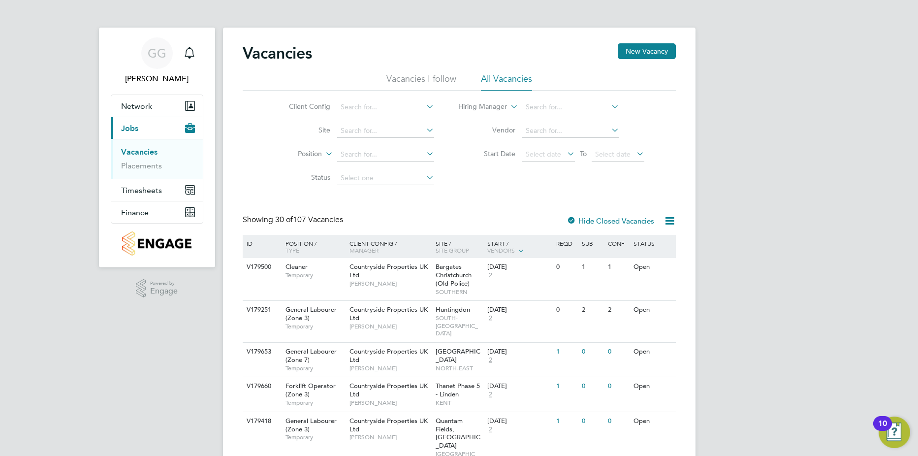
click at [140, 173] on ul "Vacancies Placements" at bounding box center [157, 159] width 92 height 40
click at [139, 170] on li "Placements" at bounding box center [158, 166] width 74 height 10
click at [137, 164] on link "Placements" at bounding box center [141, 165] width 41 height 9
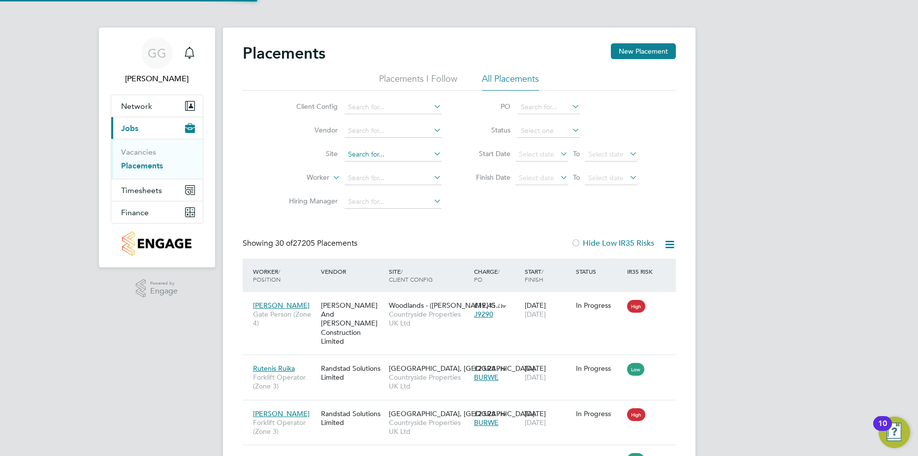
click at [365, 153] on input at bounding box center [393, 155] width 97 height 14
click at [374, 166] on b "Portugal" at bounding box center [384, 168] width 72 height 8
type input "Portugal Road - Woking"
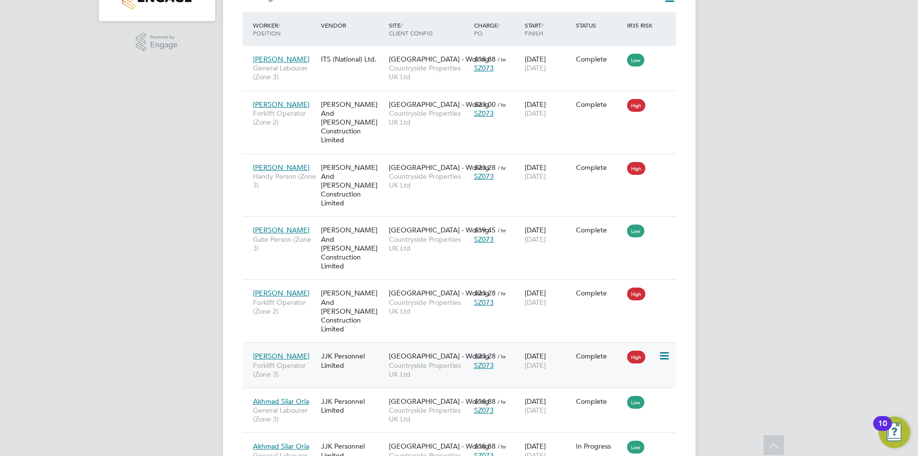
click at [421, 361] on span "Countryside Properties UK Ltd" at bounding box center [429, 370] width 80 height 18
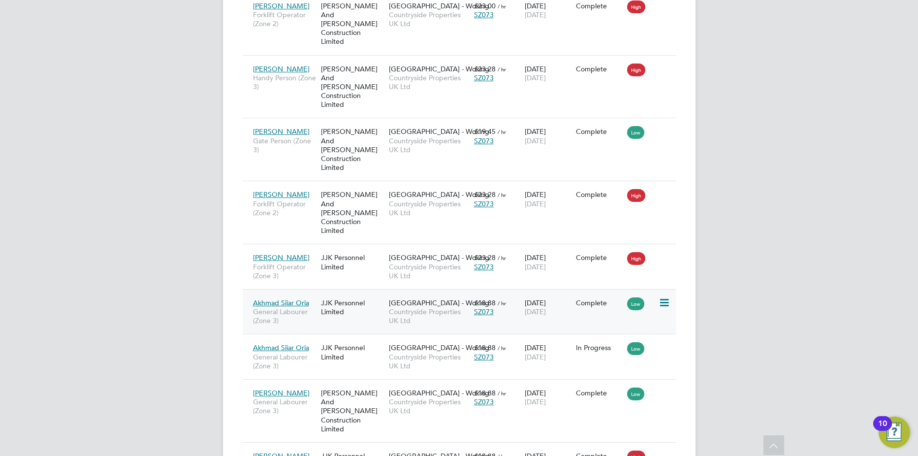
click at [421, 307] on span "Countryside Properties UK Ltd" at bounding box center [429, 316] width 80 height 18
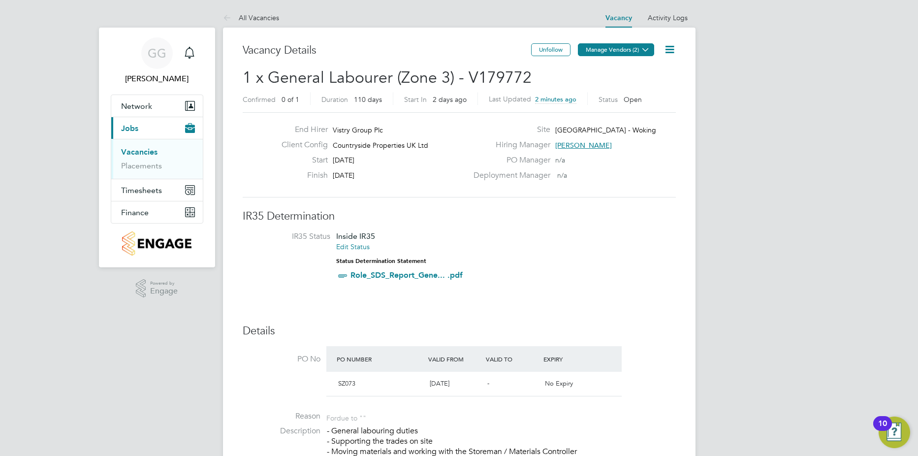
click at [637, 50] on button "Manage Vendors (2)" at bounding box center [616, 49] width 76 height 13
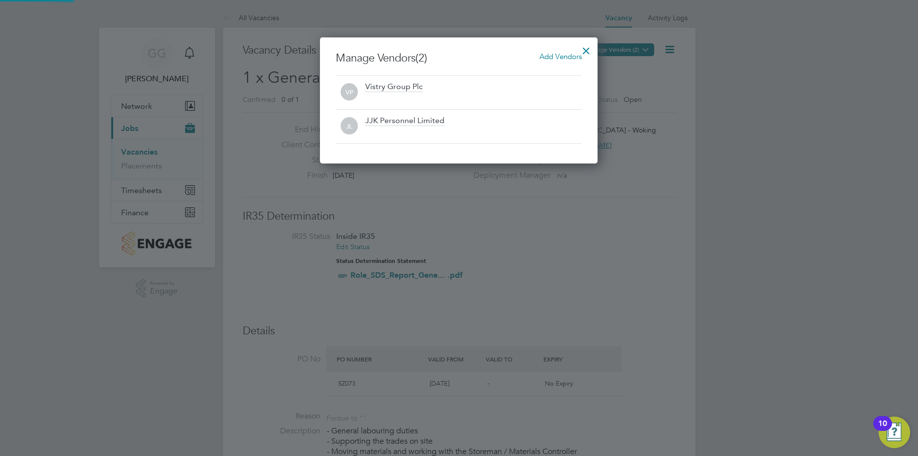
scroll to position [126, 278]
click at [385, 88] on div "Vistry Group Plc" at bounding box center [394, 87] width 58 height 11
click at [583, 49] on div at bounding box center [587, 48] width 18 height 18
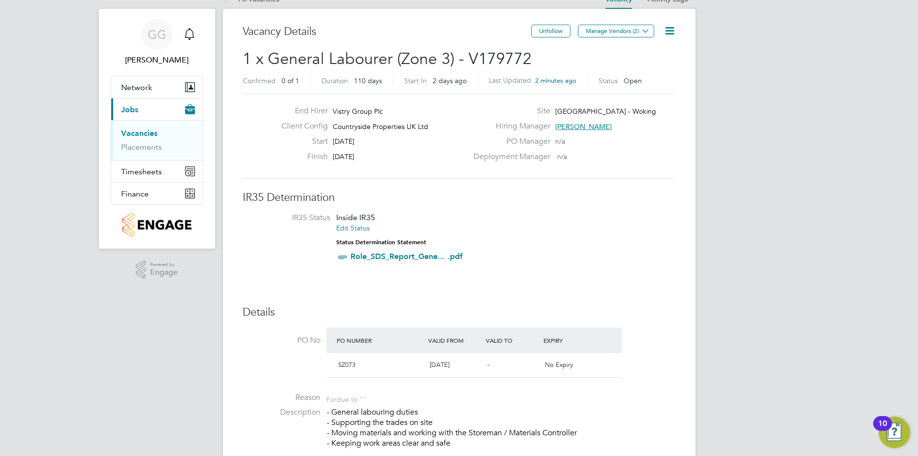
scroll to position [0, 0]
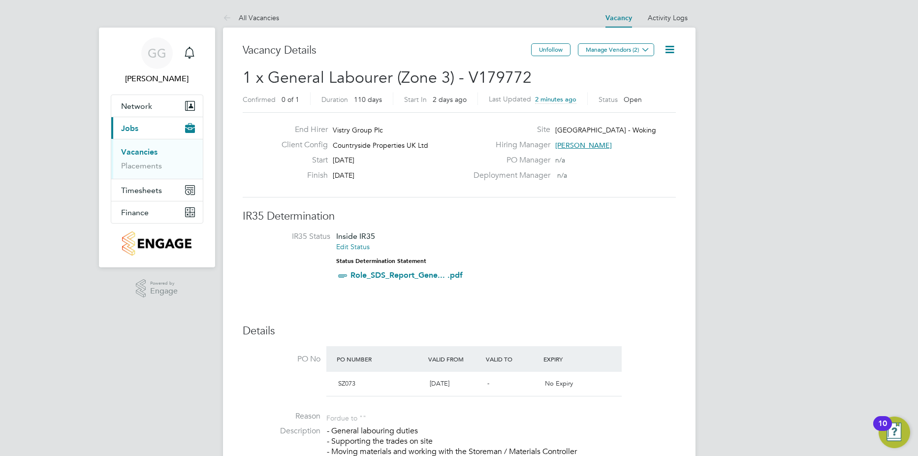
click at [674, 47] on icon at bounding box center [670, 49] width 12 height 12
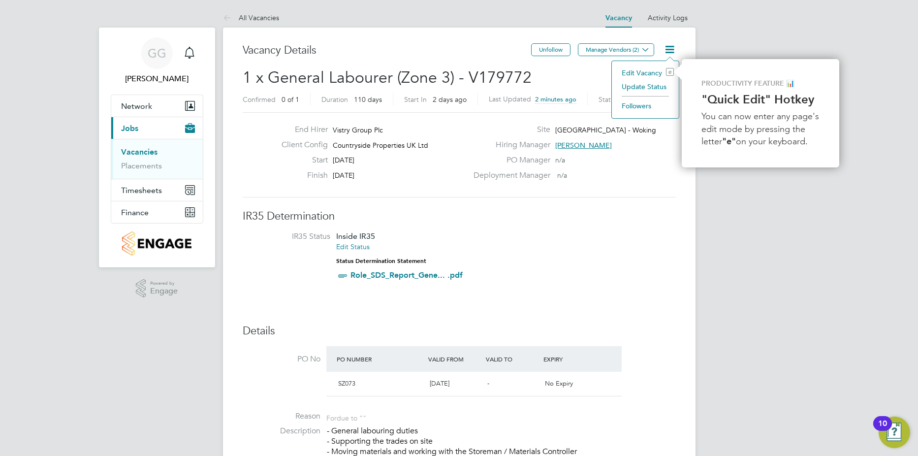
click at [639, 71] on li "Edit Vacancy e" at bounding box center [645, 73] width 57 height 14
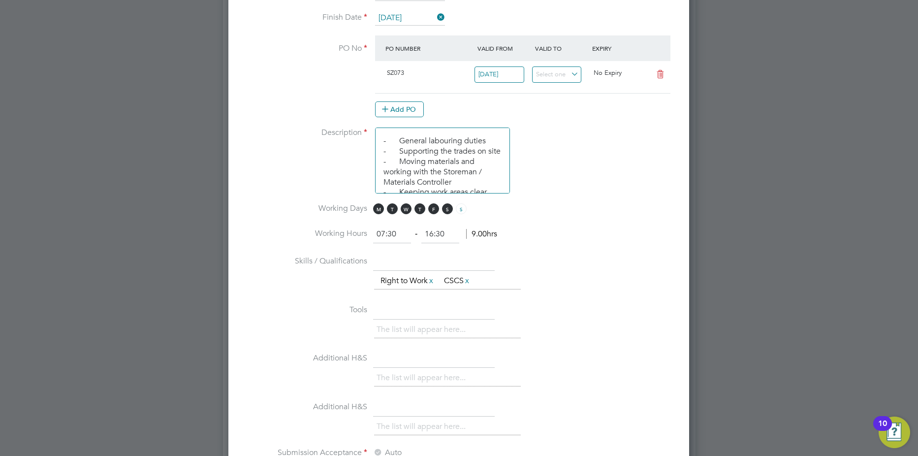
scroll to position [689, 0]
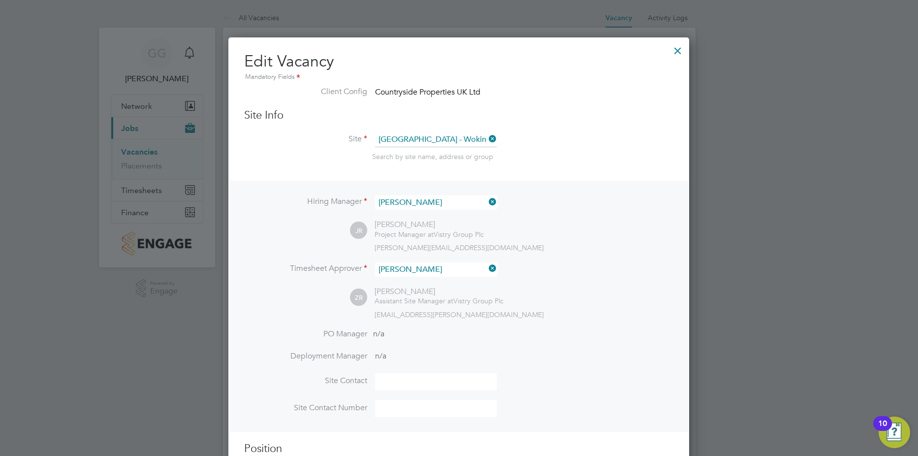
click at [389, 97] on span "Countryside Properties UK Ltd" at bounding box center [427, 92] width 105 height 10
click at [364, 91] on label "Client Config" at bounding box center [305, 92] width 123 height 10
click at [672, 48] on div at bounding box center [678, 48] width 18 height 18
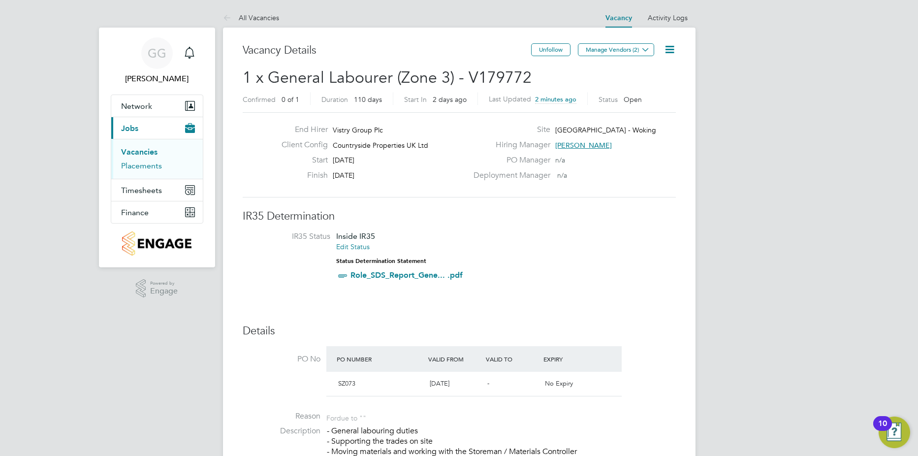
drag, startPoint x: 125, startPoint y: 162, endPoint x: 134, endPoint y: 164, distance: 9.1
click at [125, 162] on link "Placements" at bounding box center [141, 165] width 41 height 9
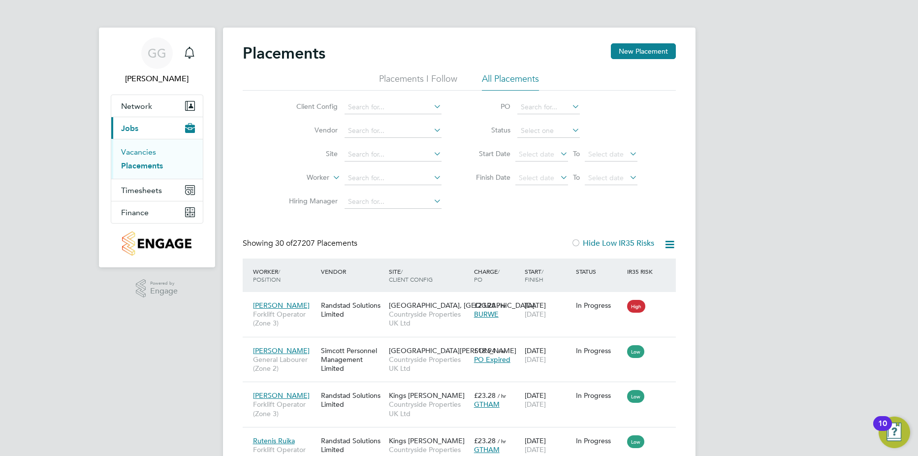
click at [134, 153] on link "Vacancies" at bounding box center [138, 151] width 35 height 9
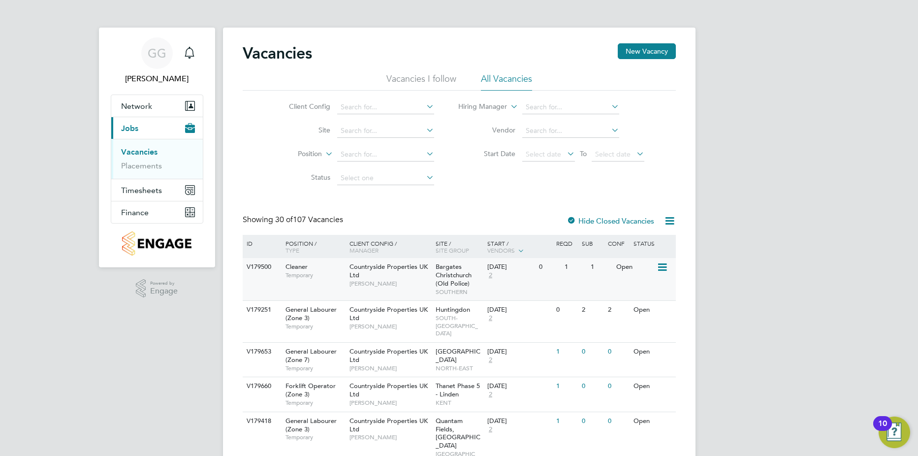
click at [383, 281] on span "[PERSON_NAME]" at bounding box center [390, 284] width 81 height 8
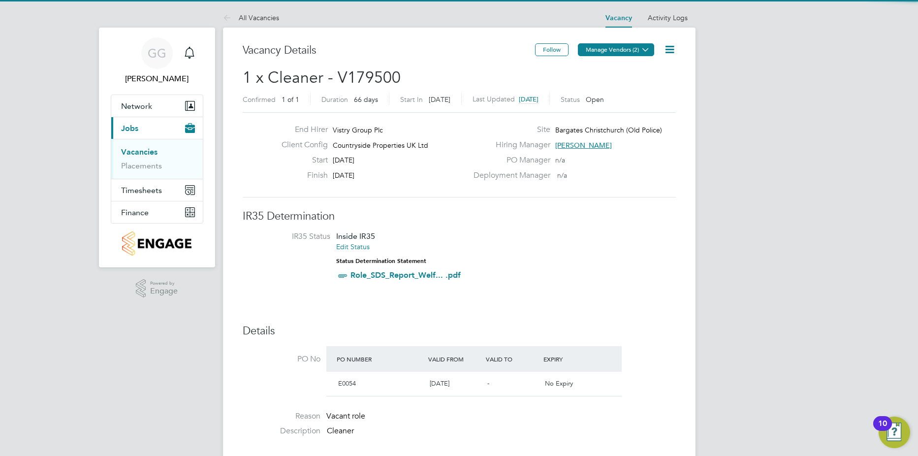
click at [632, 44] on button "Manage Vendors (2)" at bounding box center [616, 49] width 76 height 13
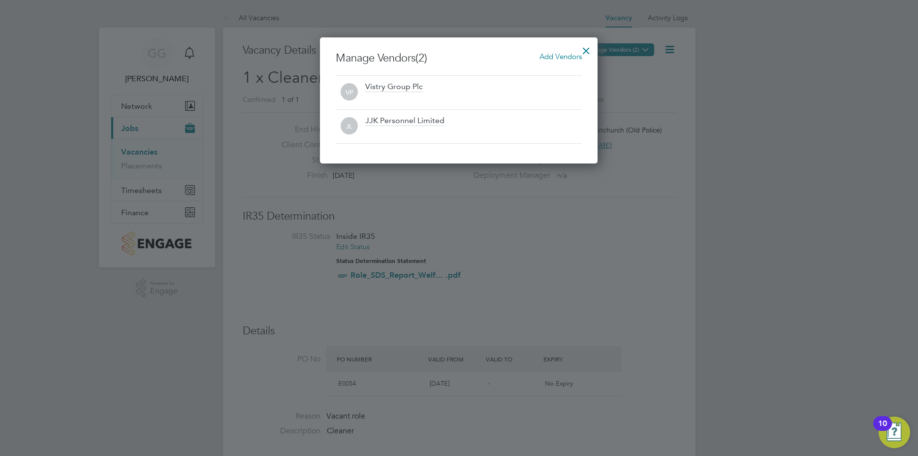
scroll to position [126, 278]
click at [577, 51] on div "Manage Vendors (2) Add Vendors VP Vistry Group Plc JL JJK Personnel Limited" at bounding box center [459, 100] width 278 height 126
click at [586, 51] on div at bounding box center [587, 48] width 18 height 18
